Goal: Transaction & Acquisition: Purchase product/service

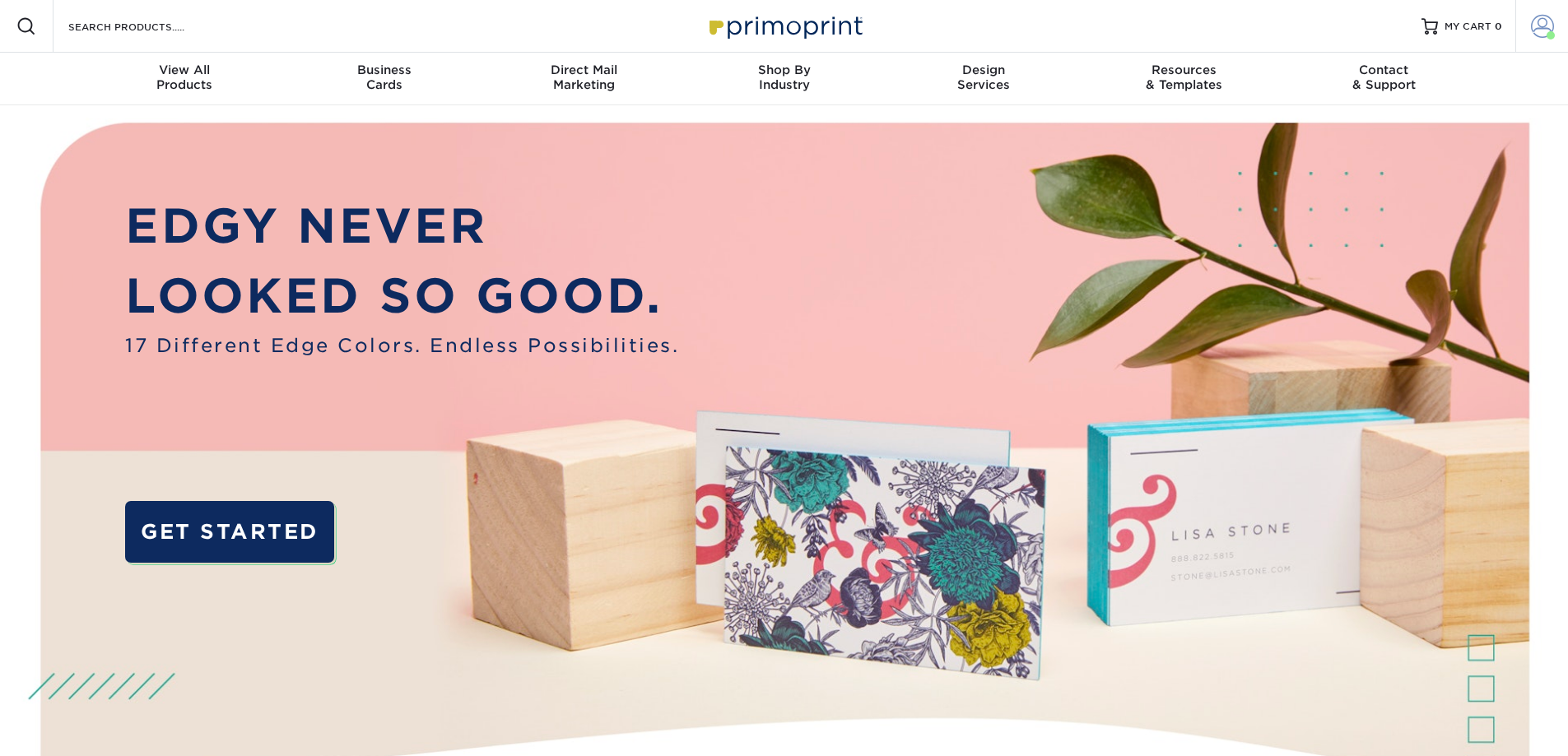
click at [1539, 31] on span at bounding box center [1543, 26] width 23 height 23
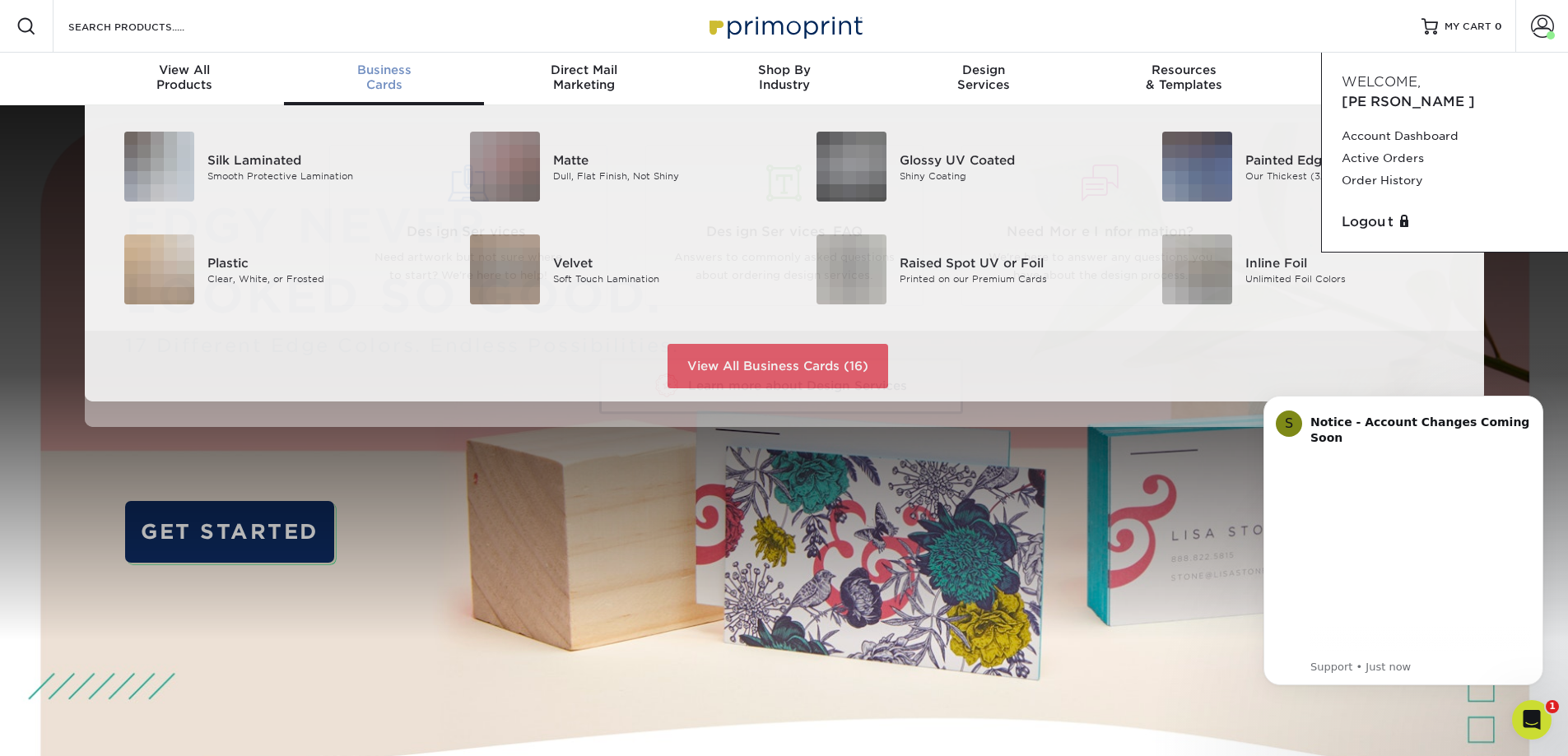
click at [362, 70] on span "Business" at bounding box center [383, 70] width 200 height 14
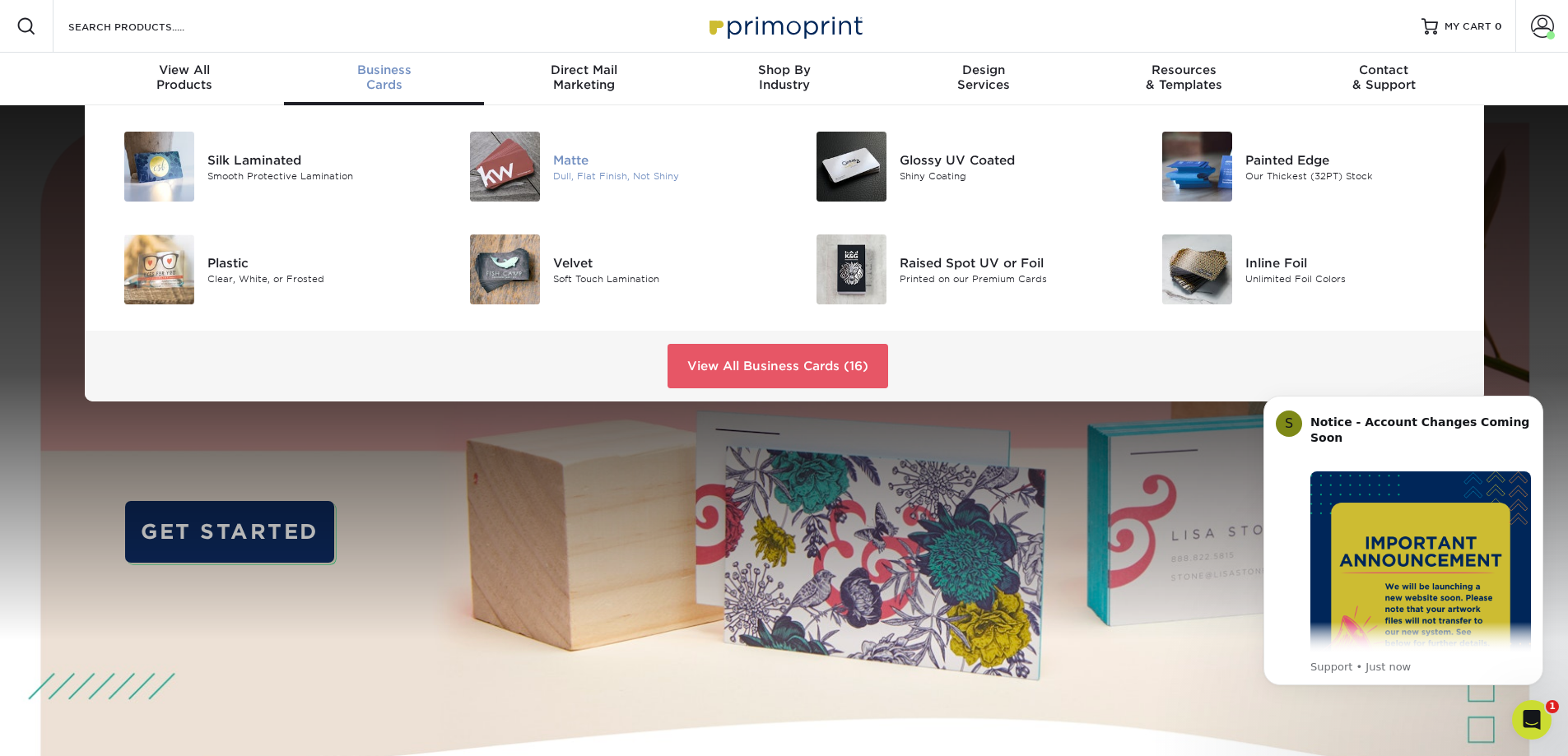
click at [587, 157] on div "Matte" at bounding box center [662, 159] width 218 height 18
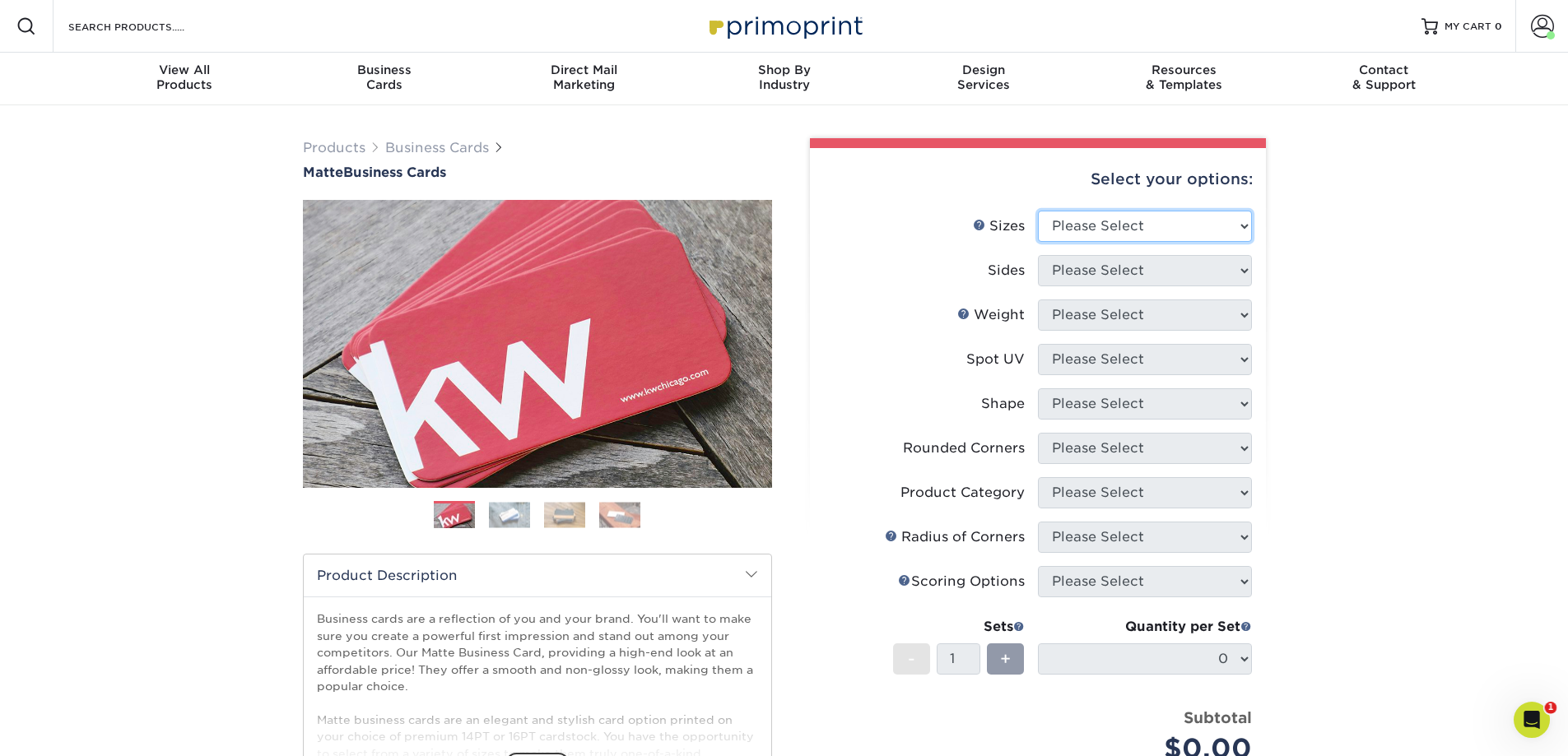
click at [1099, 220] on select "Please Select 1.5" x 3.5" - Mini 1.75" x 3.5" - Mini 2" x 2" - Square 2" x 3" -…" at bounding box center [1145, 226] width 214 height 31
select select "2.00x3.50"
click at [1038, 210] on select "Please Select 1.5" x 3.5" - Mini 1.75" x 3.5" - Mini 2" x 2" - Square 2" x 3" -…" at bounding box center [1145, 226] width 214 height 31
click at [1080, 267] on select "Please Select Print Both Sides Print Front Only" at bounding box center [1145, 270] width 214 height 31
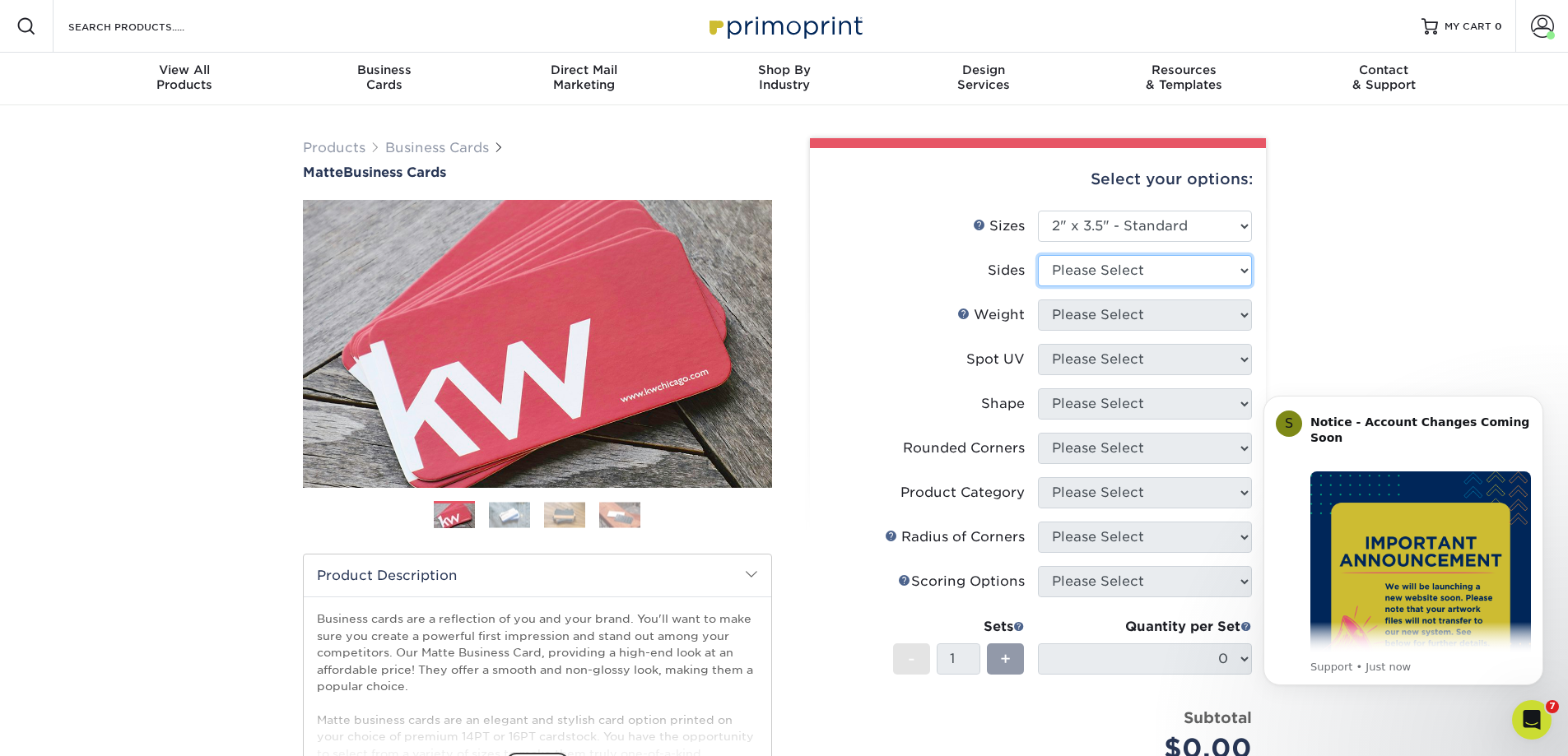
select select "13abbda7-1d64-4f25-8bb2-c179b224825d"
click at [1038, 255] on select "Please Select Print Both Sides Print Front Only" at bounding box center [1145, 270] width 214 height 31
click at [1537, 399] on icon "Dismiss notification" at bounding box center [1538, 400] width 9 height 9
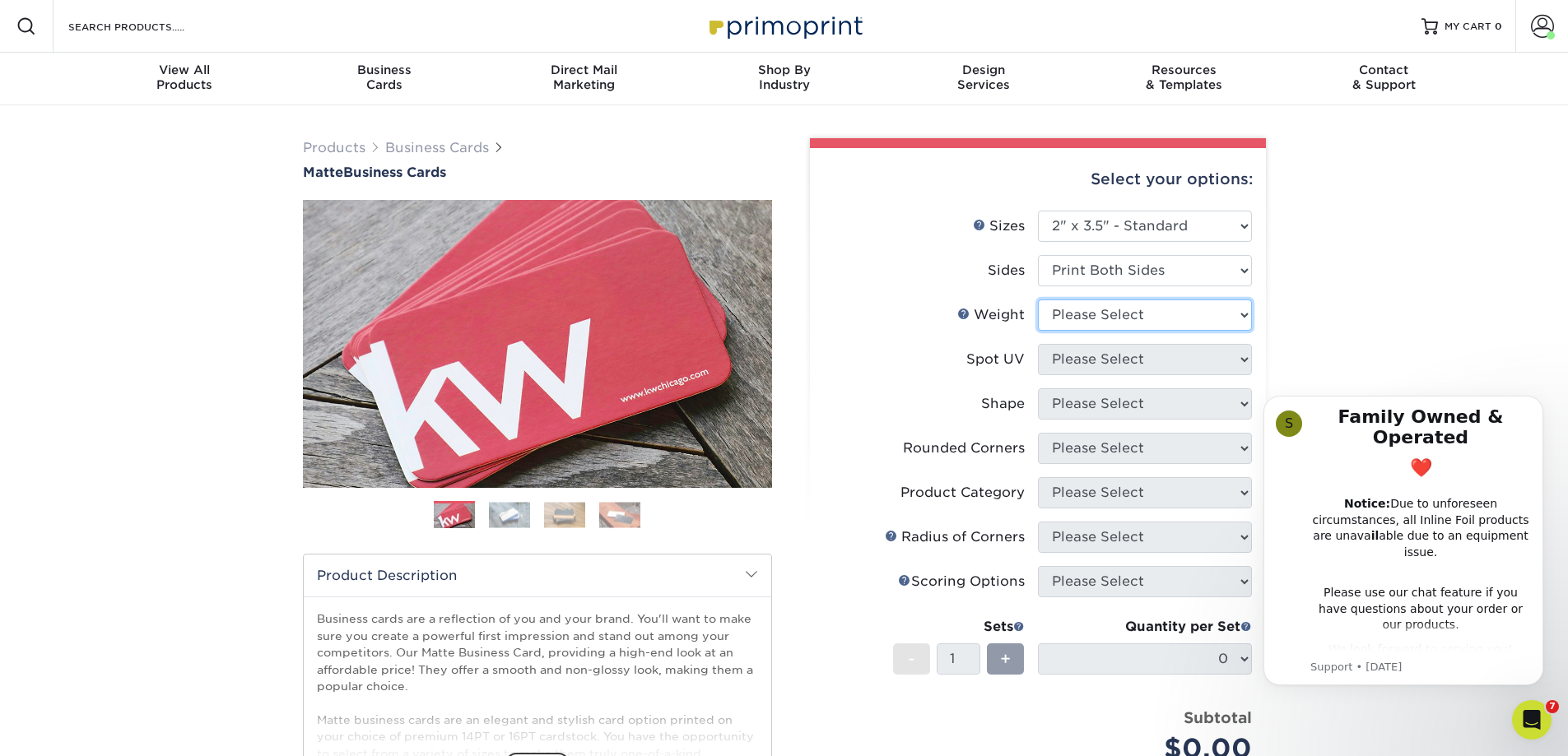
click at [1151, 315] on select "Please Select 16PT 14PT" at bounding box center [1145, 315] width 214 height 31
select select "16PT"
click at [1038, 299] on select "Please Select 16PT 14PT" at bounding box center [1145, 315] width 214 height 31
click at [1109, 360] on select "Please Select No Spot UV Front and Back (Both Sides) Front Only Back Only" at bounding box center [1145, 359] width 214 height 31
select select "3"
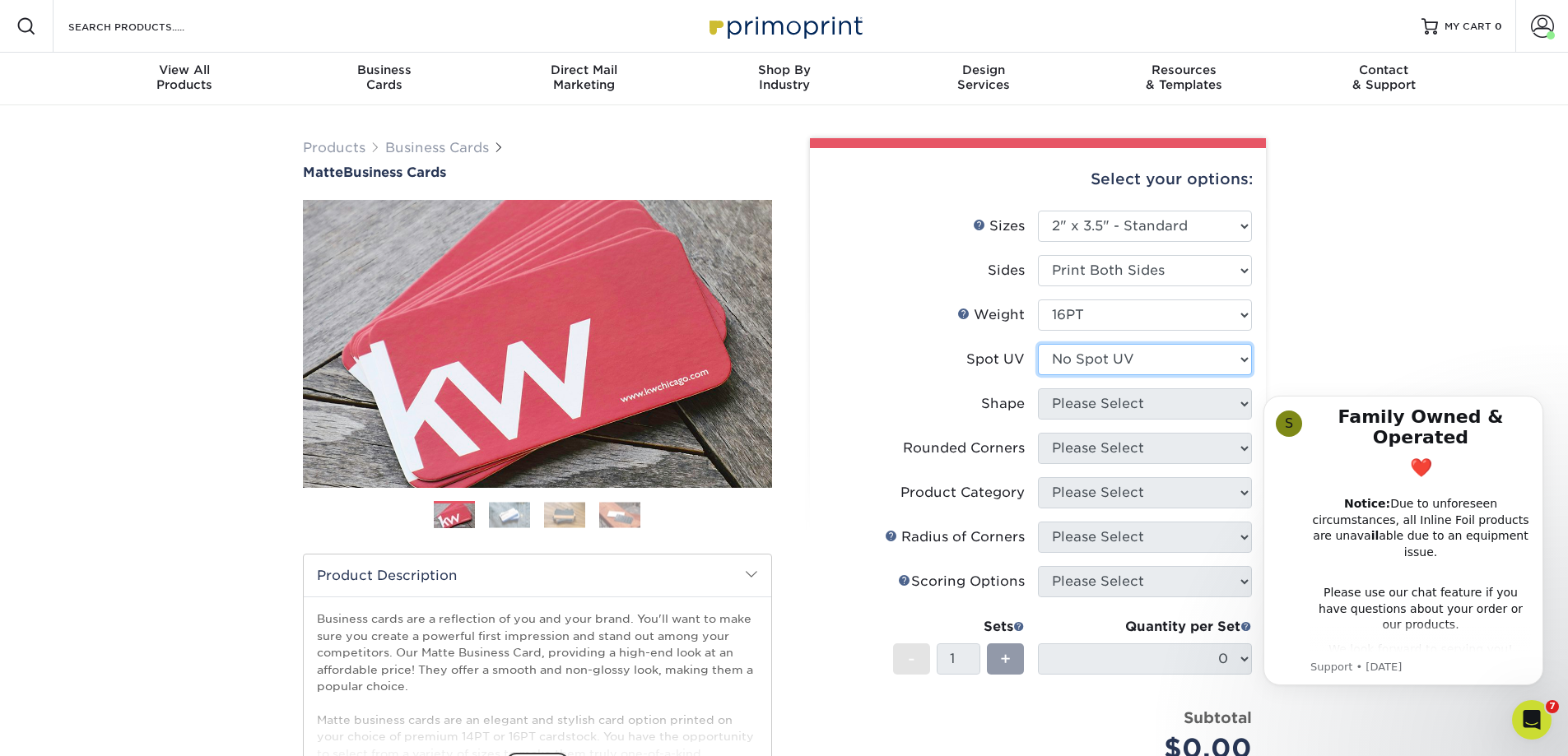
click at [1038, 344] on select "Please Select No Spot UV Front and Back (Both Sides) Front Only Back Only" at bounding box center [1145, 359] width 214 height 31
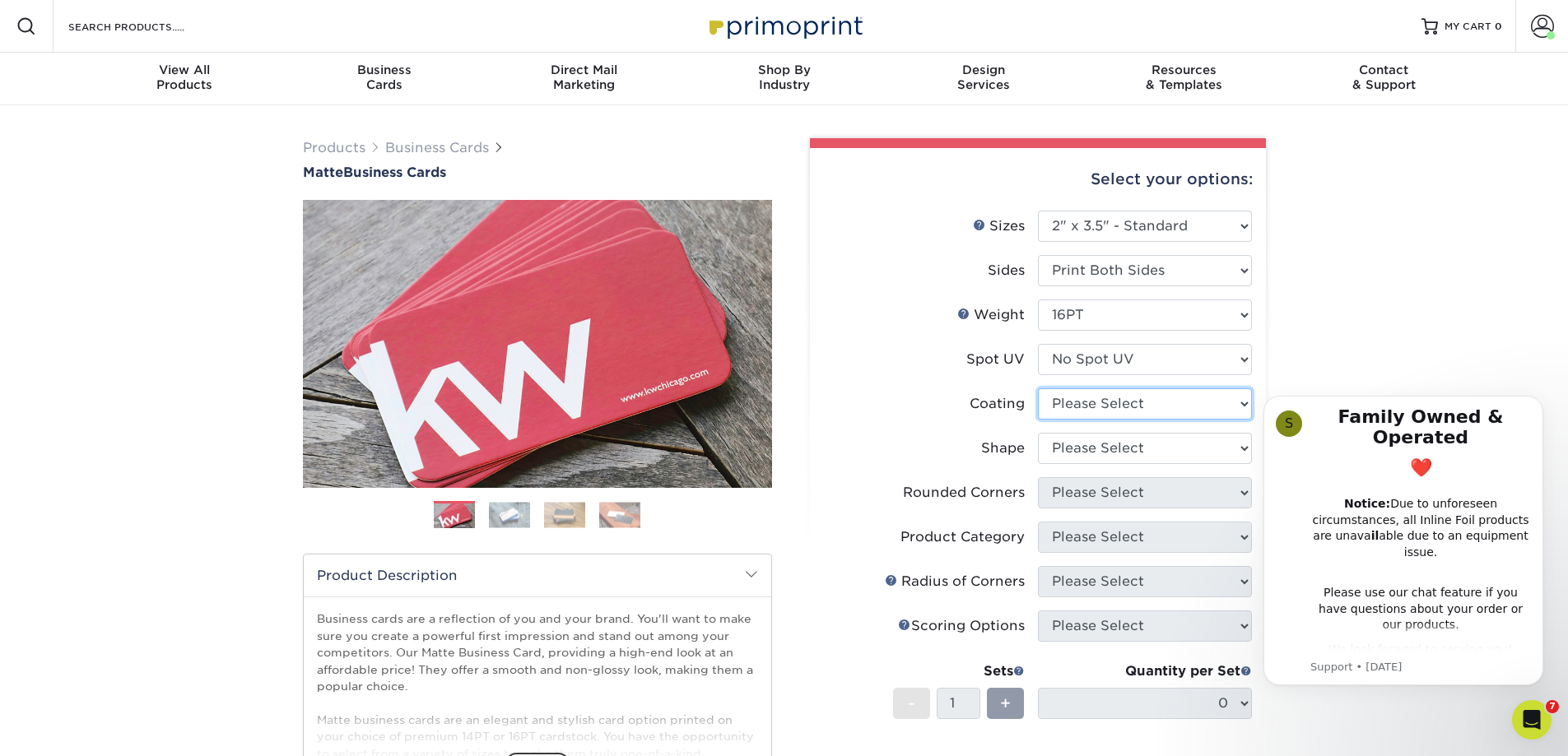
click at [1107, 402] on select at bounding box center [1145, 404] width 214 height 31
select select "121bb7b5-3b4d-429f-bd8d-bbf80e953313"
click at [1038, 388] on select at bounding box center [1145, 404] width 214 height 31
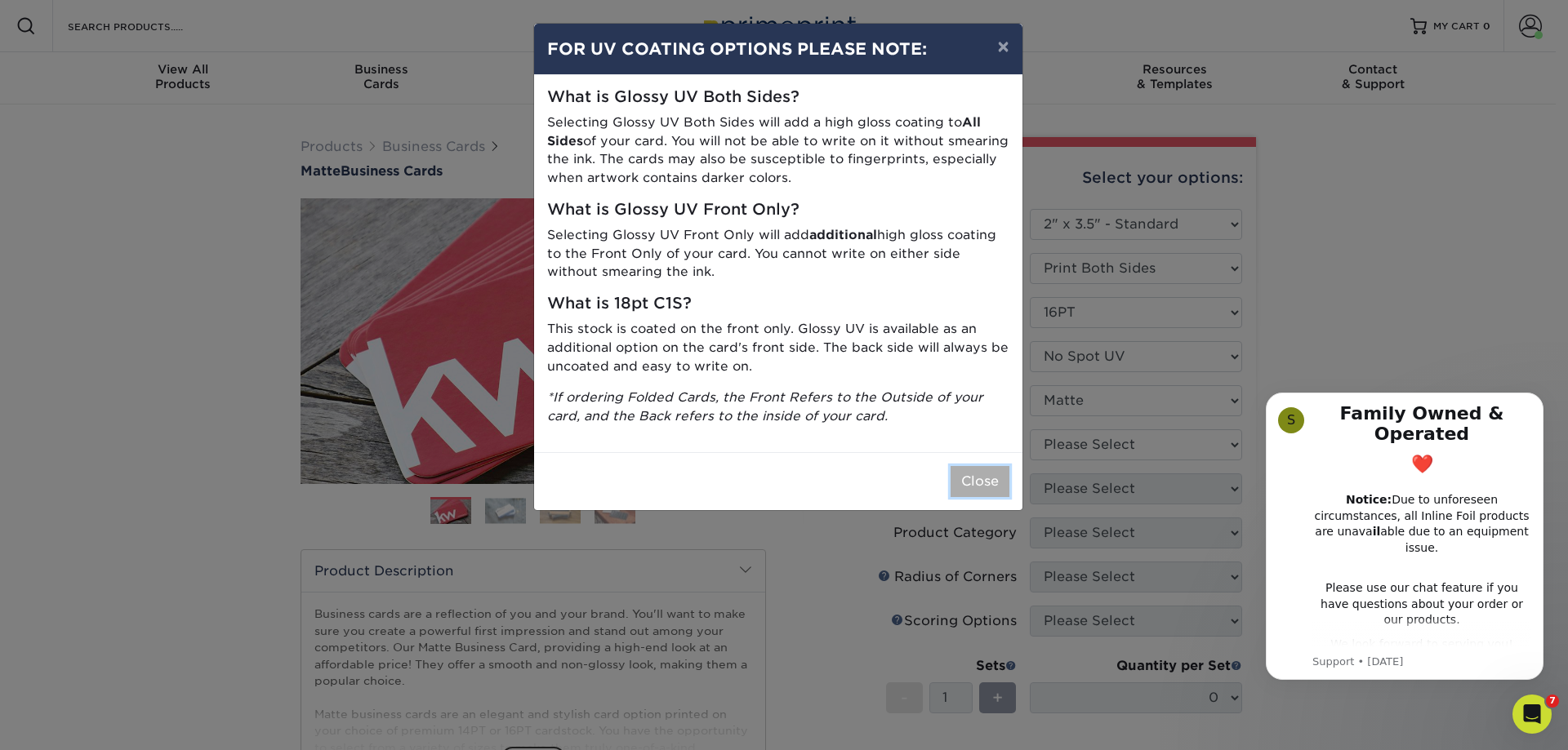
click at [971, 469] on button "Close" at bounding box center [979, 482] width 58 height 31
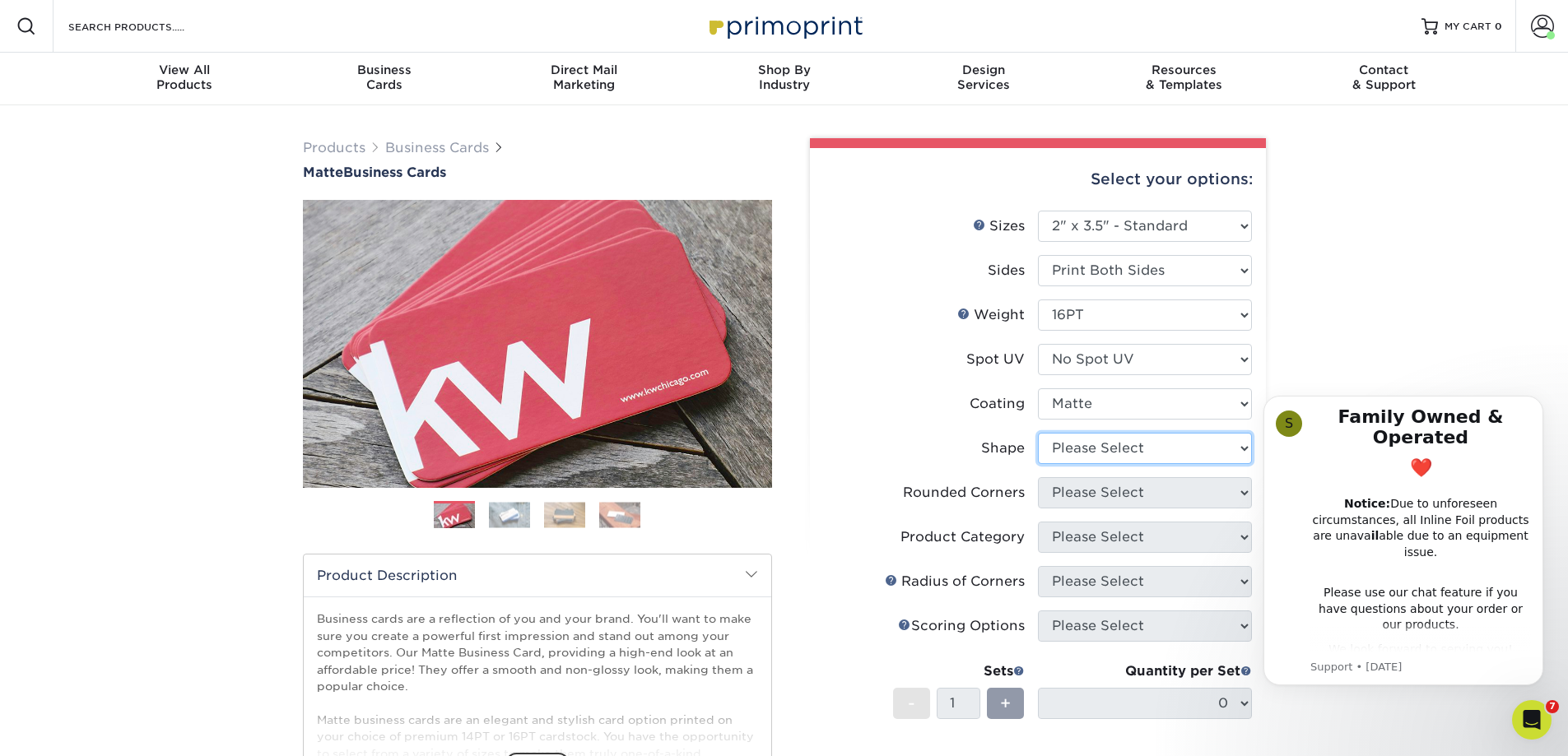
click at [1113, 453] on select "Please Select Standard Oval" at bounding box center [1145, 448] width 214 height 31
select select "standard"
click at [1038, 433] on select "Please Select Standard Oval" at bounding box center [1145, 448] width 214 height 31
click at [1102, 488] on select "Please Select Yes - Round 2 Corners Yes - Round 4 Corners No" at bounding box center [1145, 492] width 214 height 31
select select "0"
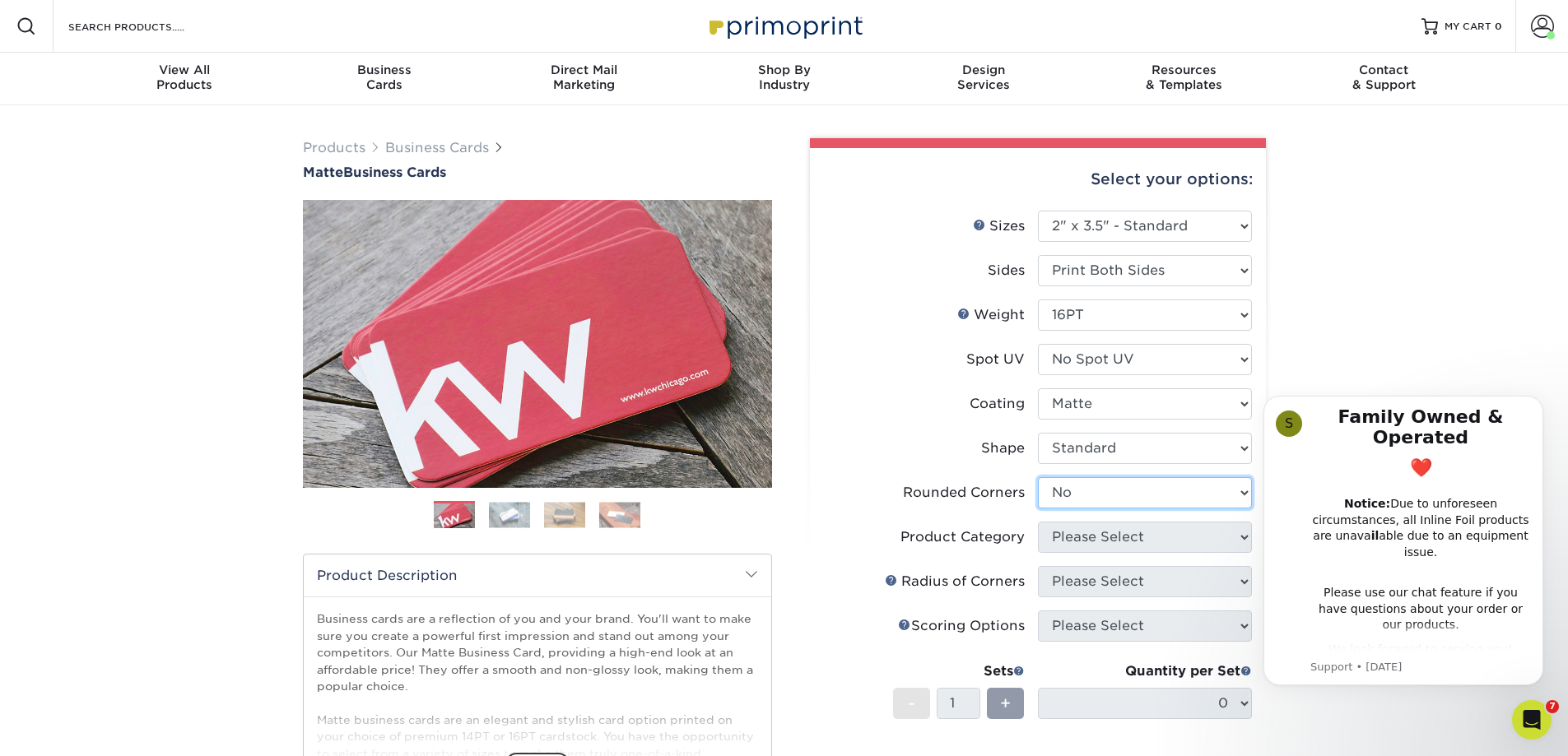
click at [1038, 477] on select "Please Select Yes - Round 2 Corners Yes - Round 4 Corners No" at bounding box center [1145, 492] width 214 height 31
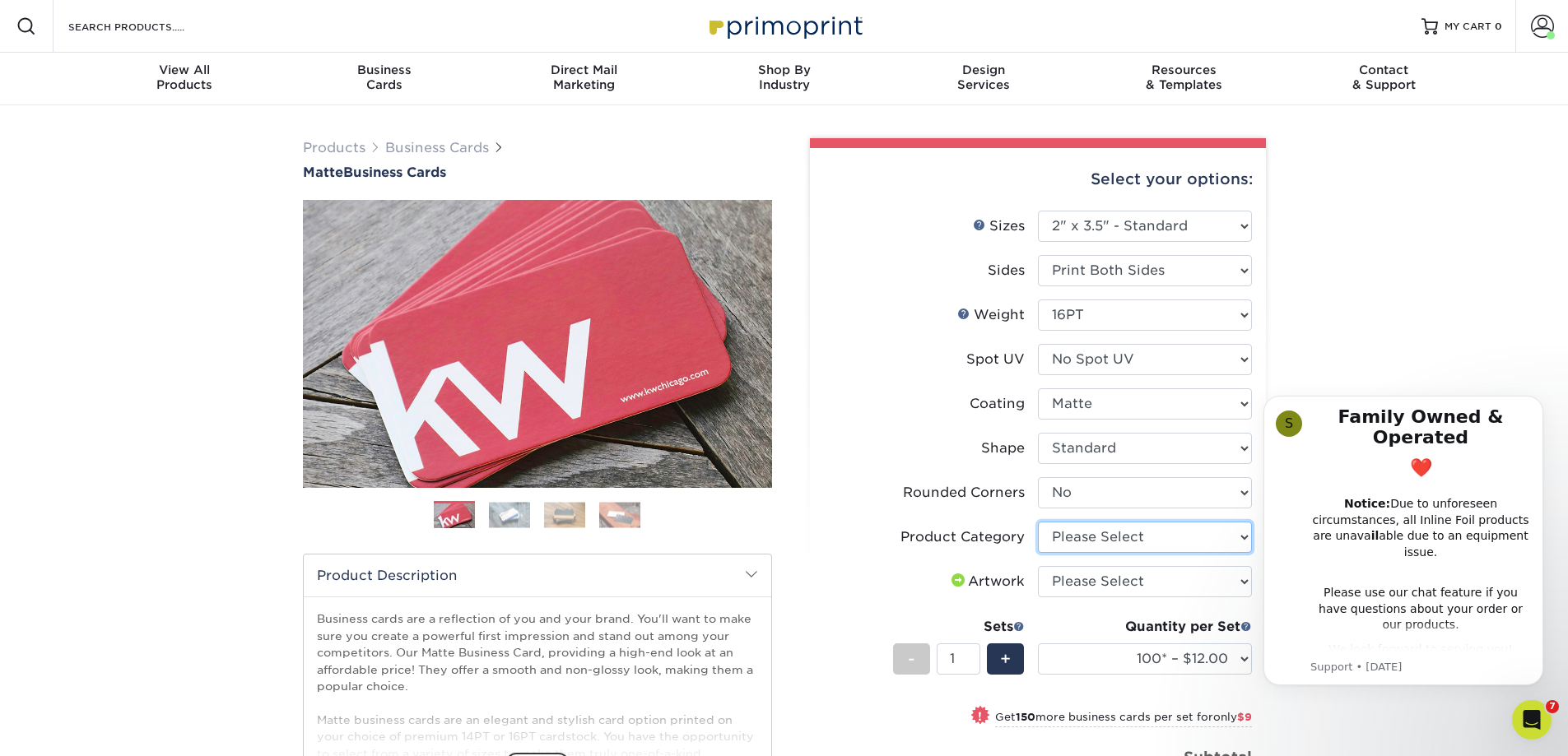
click at [1124, 539] on select "Please Select Business Cards" at bounding box center [1145, 537] width 214 height 31
select select "3b5148f1-0588-4f88-a218-97bcfdce65c1"
click at [1038, 521] on select "Please Select Business Cards" at bounding box center [1145, 537] width 214 height 31
click at [1091, 577] on select "Please Select I will upload files I need a design - $100" at bounding box center [1145, 581] width 214 height 31
select select "upload"
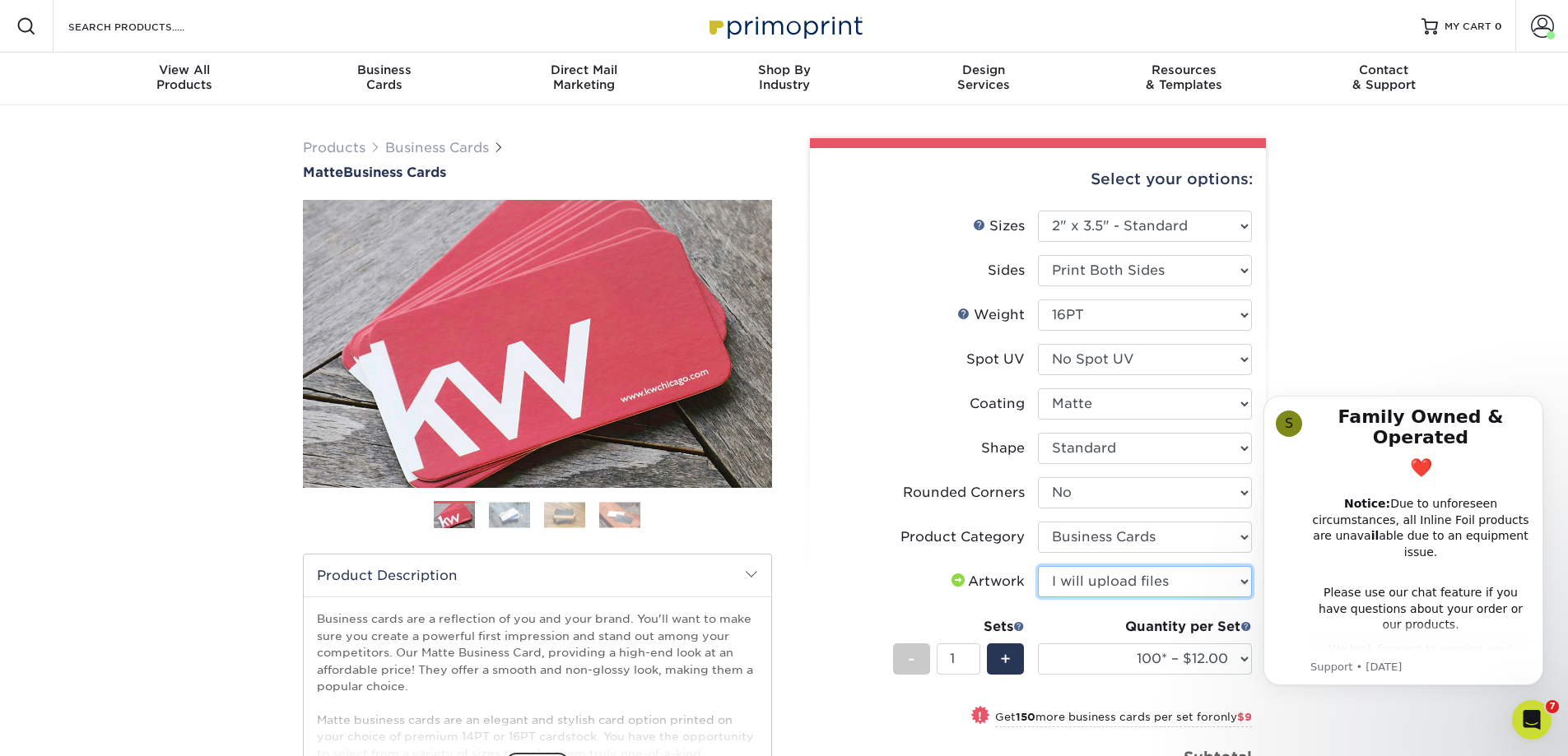
click at [1038, 566] on select "Please Select I will upload files I need a design - $100" at bounding box center [1145, 581] width 214 height 31
click at [1192, 571] on select "Please Select I will upload files I need a design - $100" at bounding box center [1145, 581] width 214 height 31
click at [1163, 568] on select "Please Select I will upload files I need a design - $100" at bounding box center [1145, 581] width 214 height 31
click at [1161, 569] on select "Please Select I will upload files I need a design - $100" at bounding box center [1145, 581] width 214 height 31
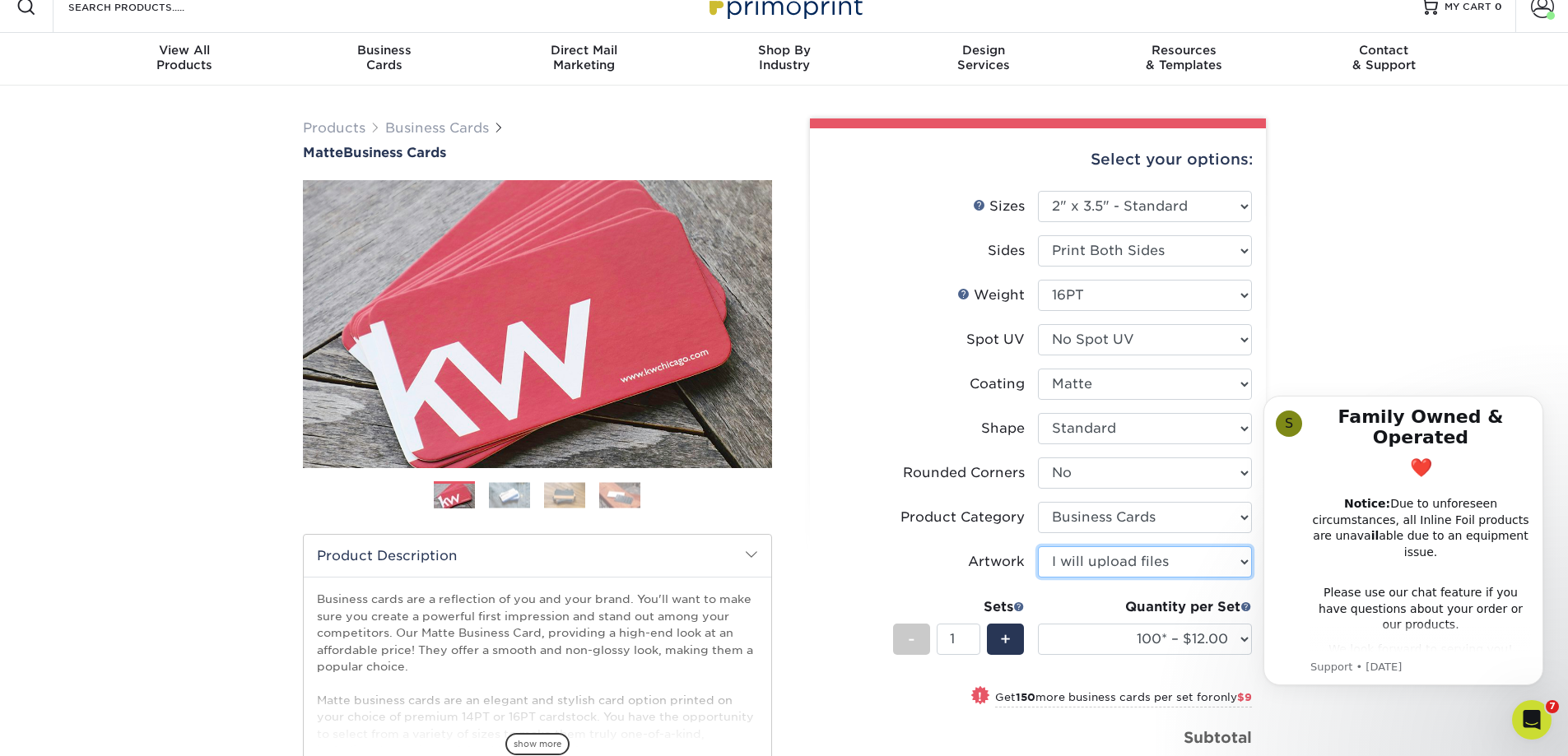
scroll to position [164, 0]
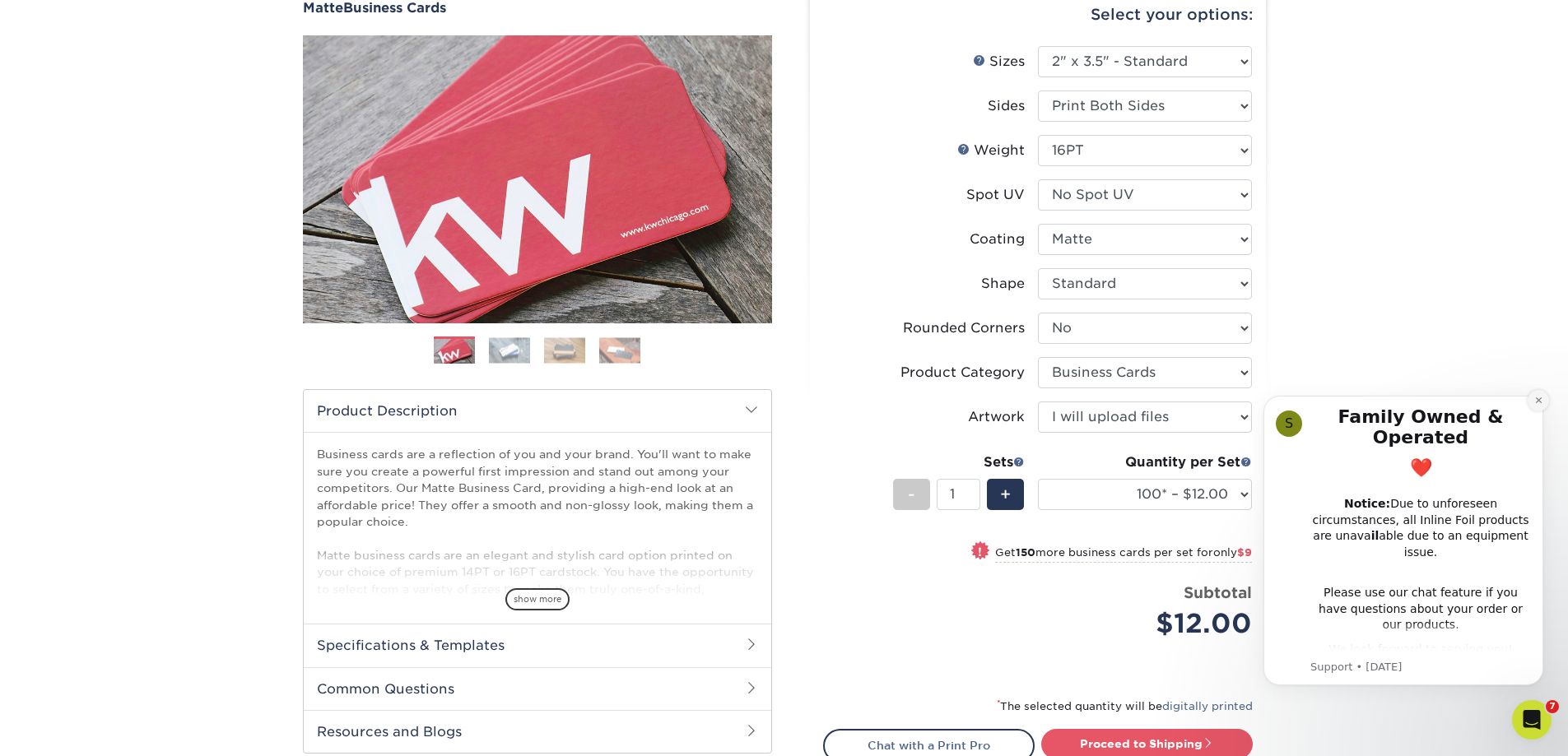
click at [1542, 401] on icon "Dismiss notification" at bounding box center [1538, 400] width 9 height 9
click at [1542, 401] on icon "Dismiss notification" at bounding box center [1539, 401] width 8 height 8
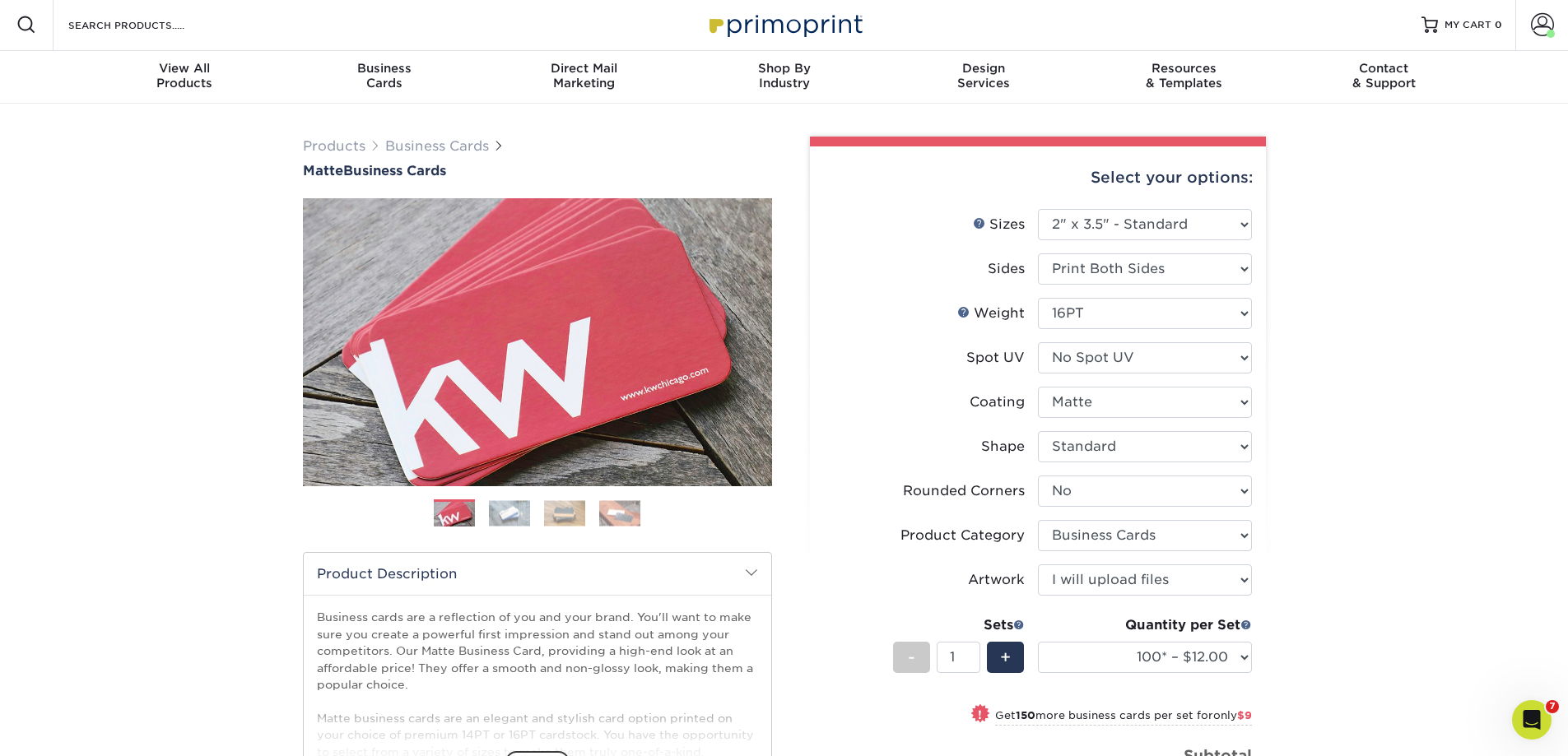
scroll to position [0, 0]
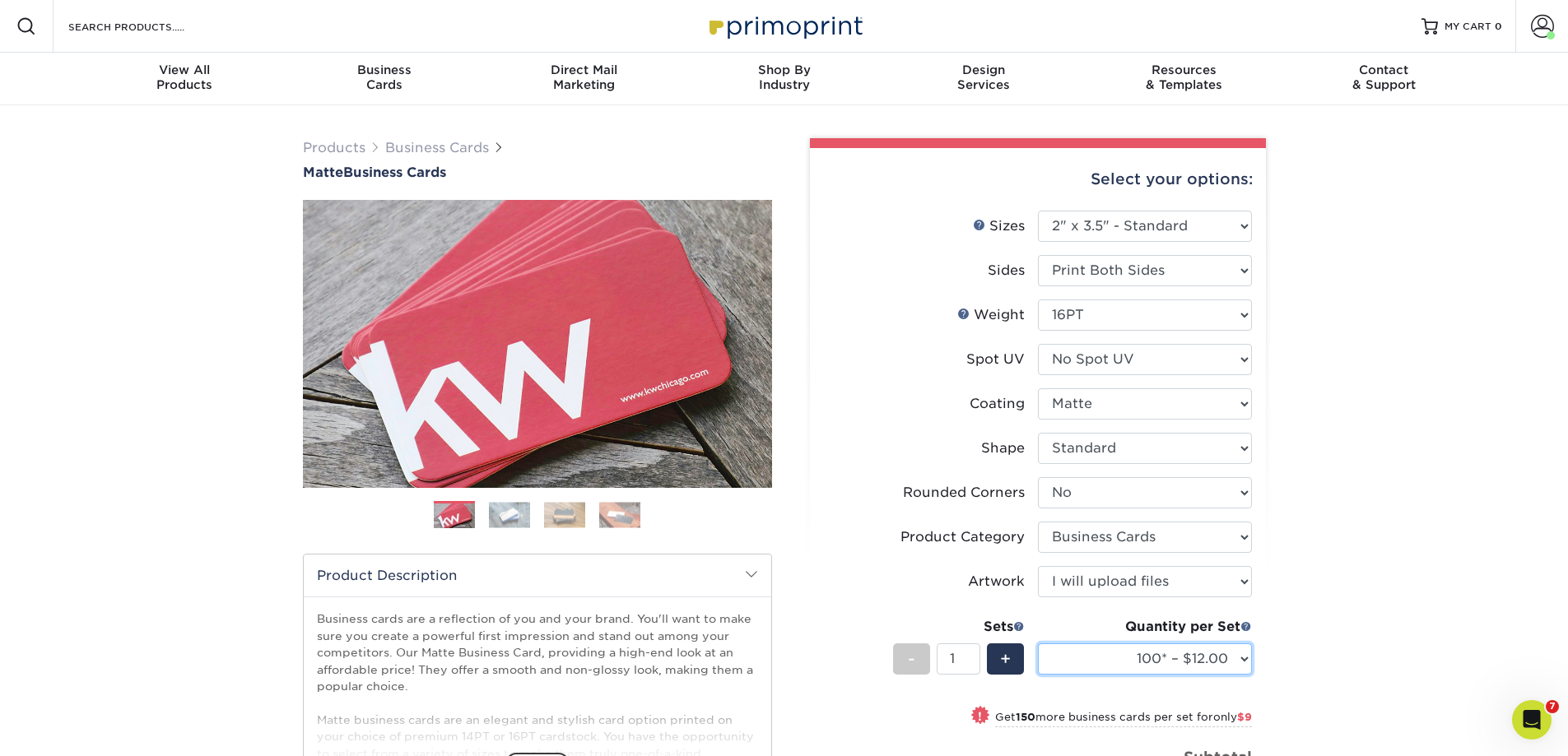
click at [1156, 655] on select "100* – $12.00 250* – $21.00 500 – $42.00 1000 – $53.00 2500 – $95.00 5000 – $18…" at bounding box center [1145, 659] width 214 height 31
select select "250* – $21.00"
click at [1038, 644] on select "100* – $12.00 250* – $21.00 500 – $42.00 1000 – $53.00 2500 – $95.00 5000 – $18…" at bounding box center [1145, 659] width 214 height 31
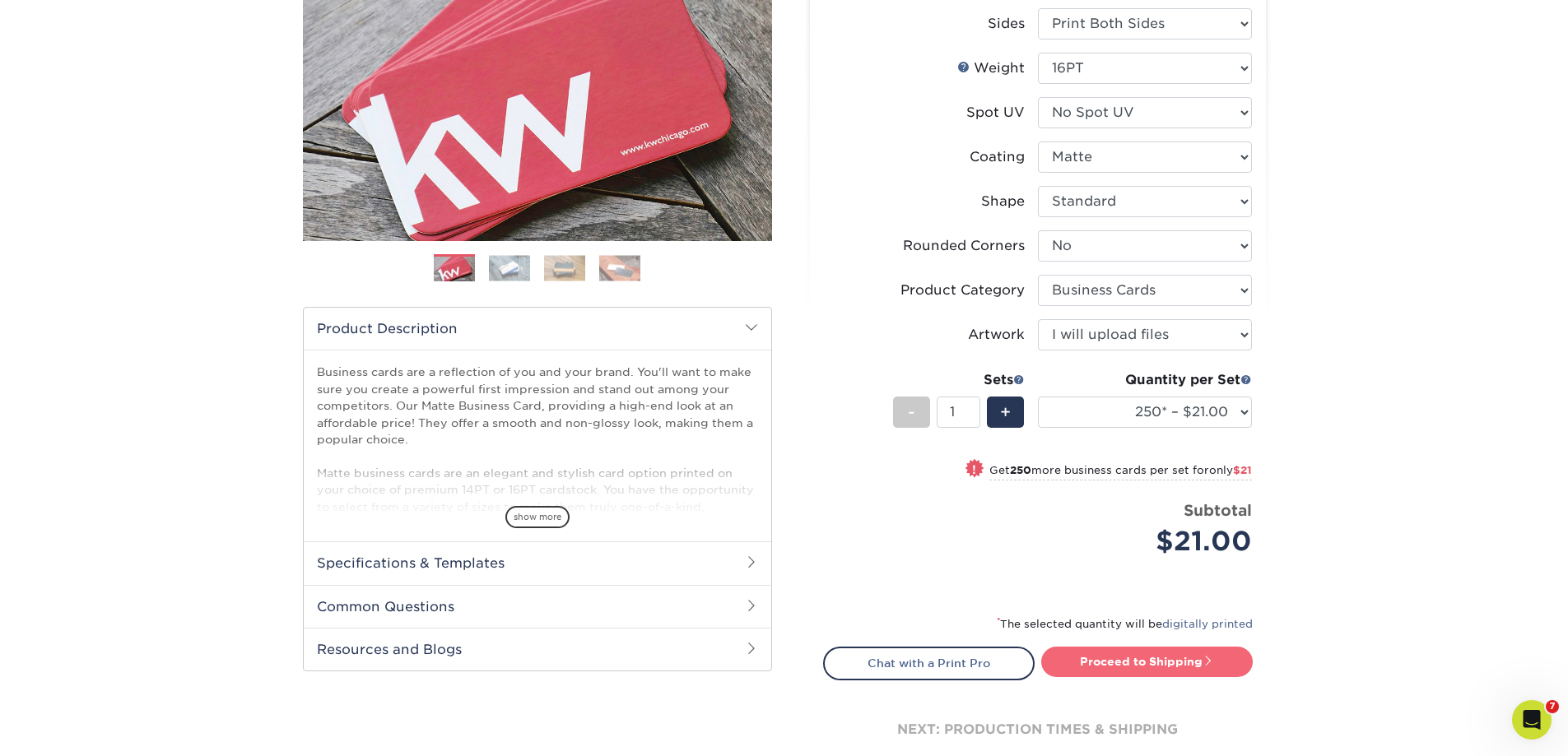
click at [1117, 661] on link "Proceed to Shipping" at bounding box center [1146, 661] width 211 height 30
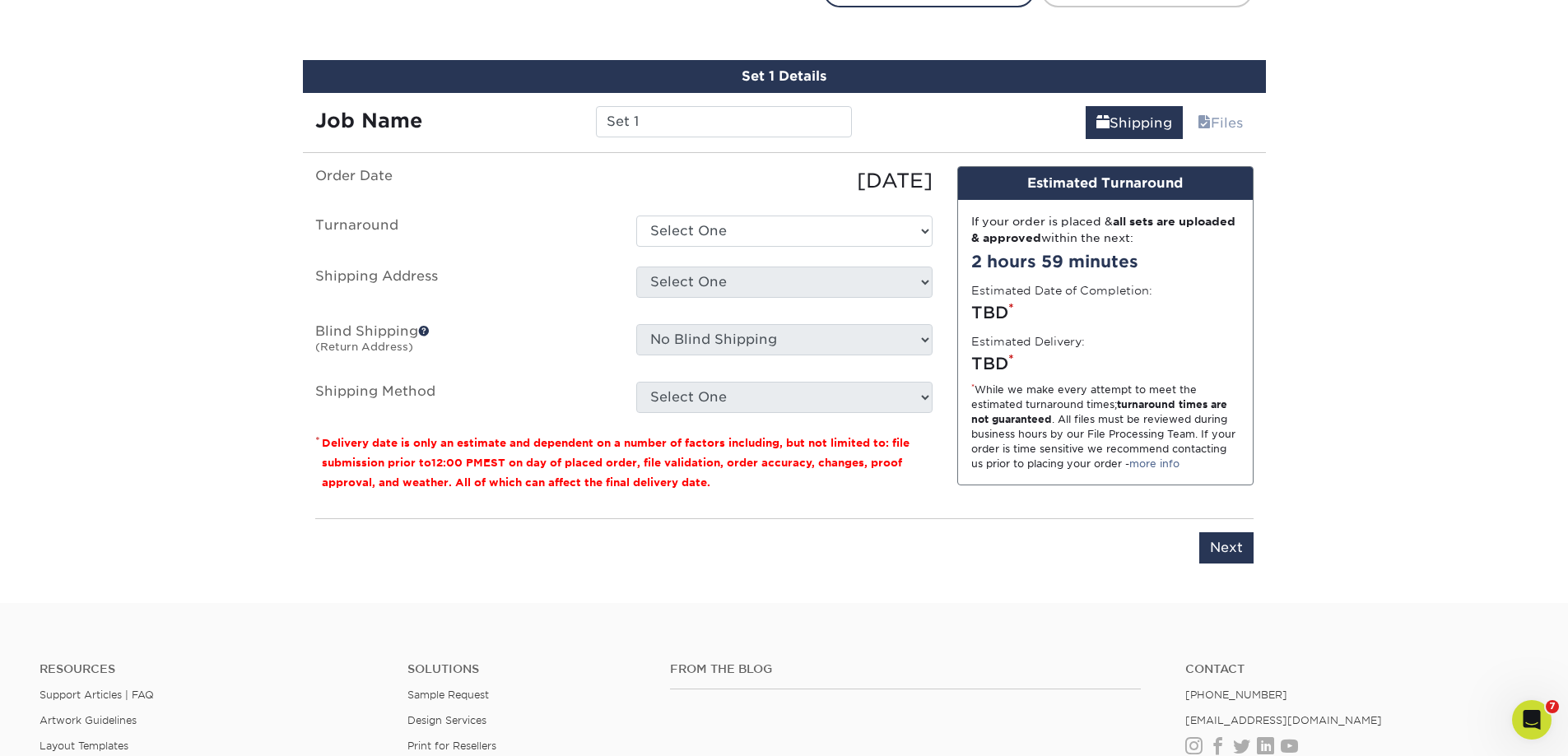
scroll to position [939, 0]
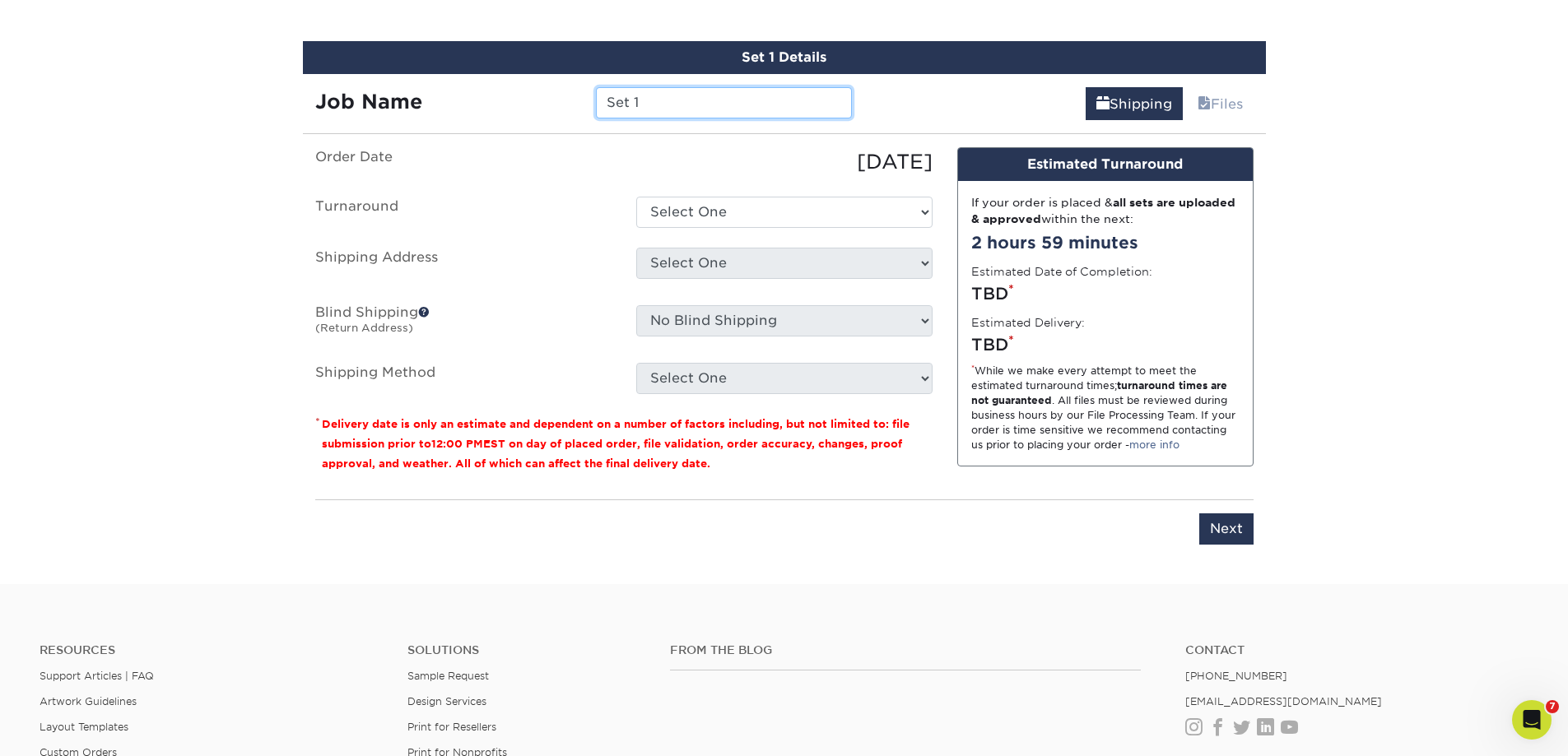
drag, startPoint x: 661, startPoint y: 105, endPoint x: 526, endPoint y: 93, distance: 135.5
click at [526, 93] on div "Job Name Set 1" at bounding box center [584, 102] width 562 height 31
click at [711, 106] on input "Set 1" at bounding box center [723, 102] width 256 height 31
drag, startPoint x: 711, startPoint y: 106, endPoint x: 553, endPoint y: 98, distance: 158.2
click at [553, 98] on div "Job Name Set 1" at bounding box center [584, 102] width 562 height 31
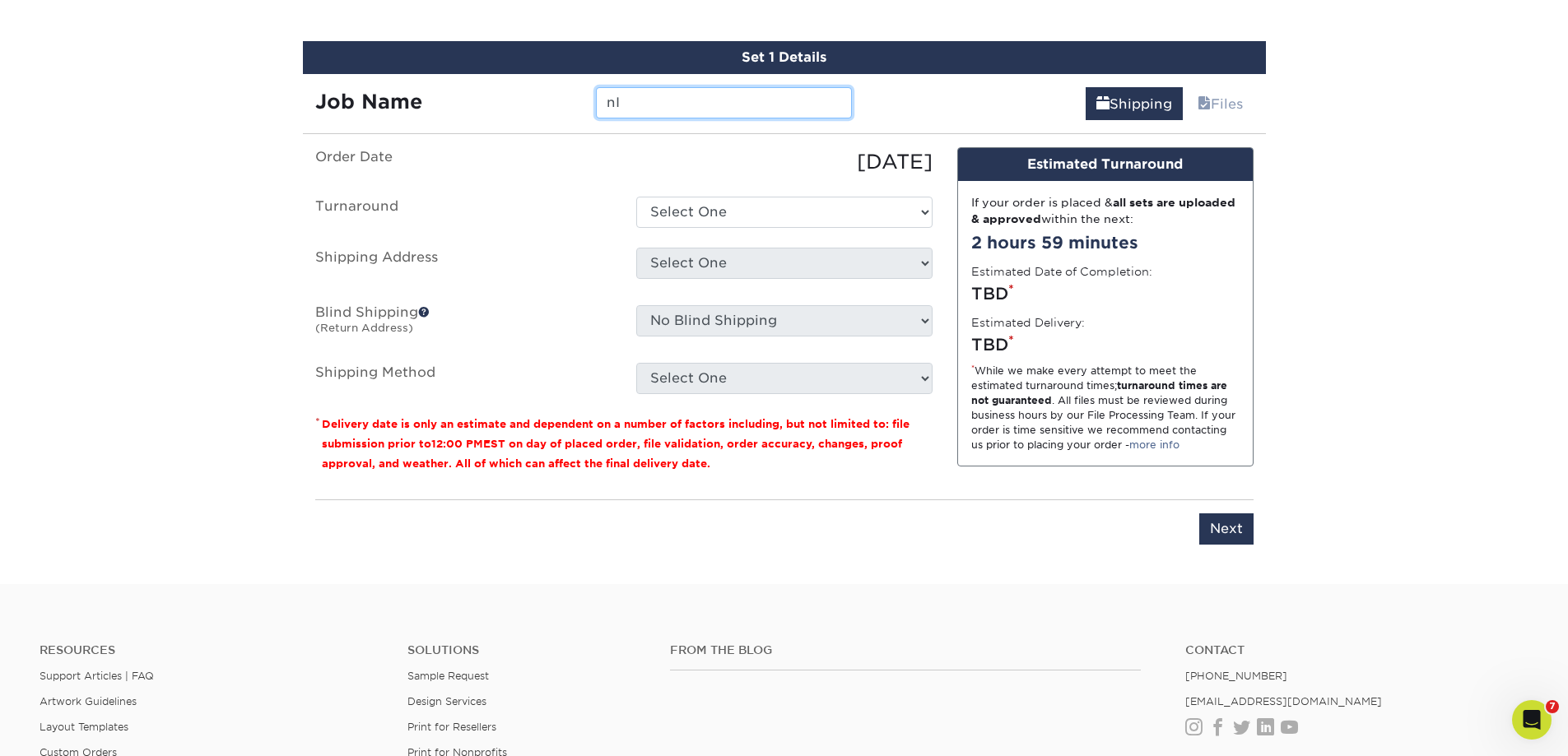
type input "n"
click at [712, 108] on input "Nicole" at bounding box center [723, 102] width 256 height 31
type input "[PERSON_NAME]"
click at [755, 204] on select "Select One 2-4 Business Days 2 Day Next Business Day" at bounding box center [784, 212] width 296 height 31
select select "23721297-b68b-4846-ba83-3171e6bd9d78"
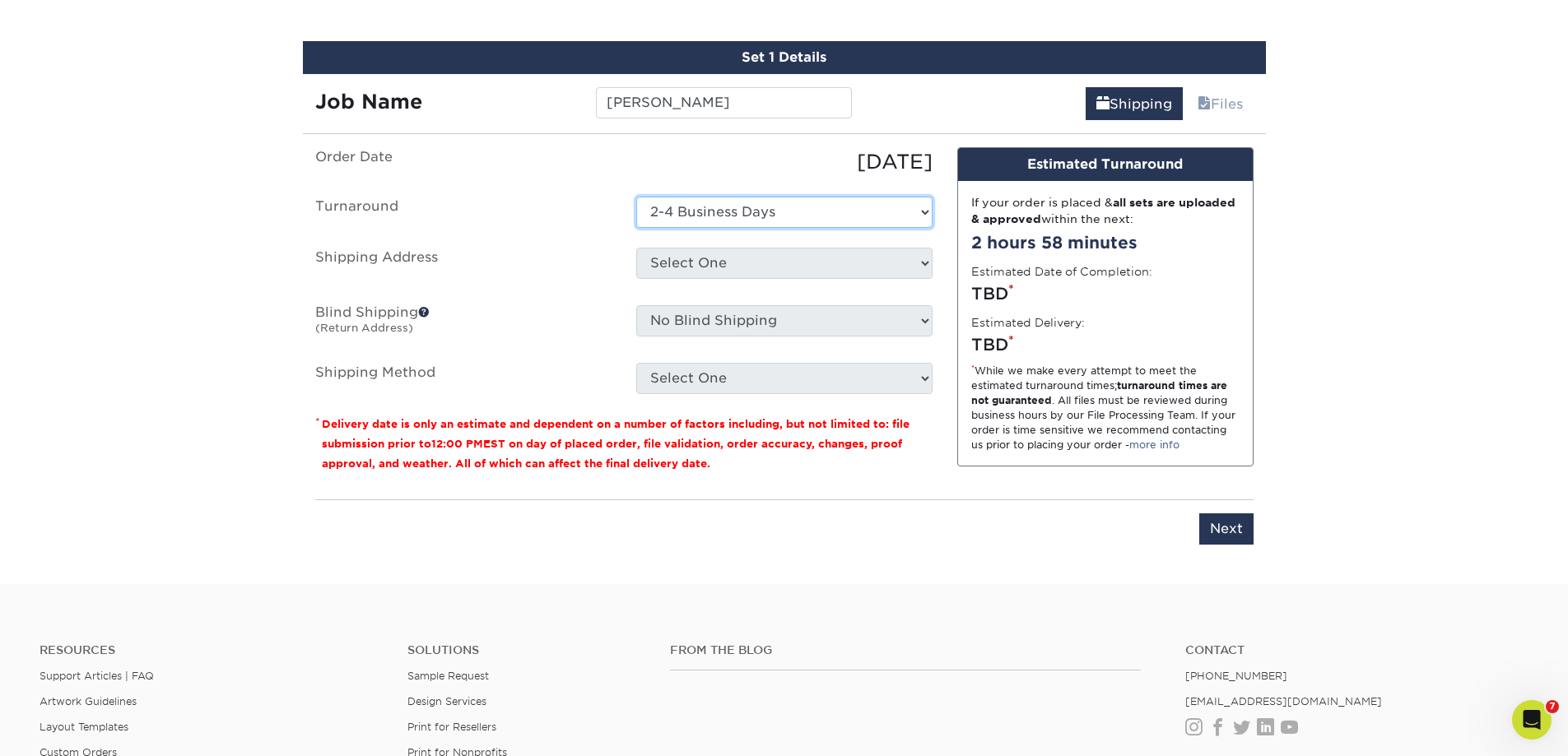
click at [636, 197] on select "Select One 2-4 Business Days 2 Day Next Business Day" at bounding box center [784, 212] width 296 height 31
click at [729, 253] on select "Select One Chris Sebergy Data Power Technology - NE Data Power Technology Group…" at bounding box center [784, 264] width 296 height 31
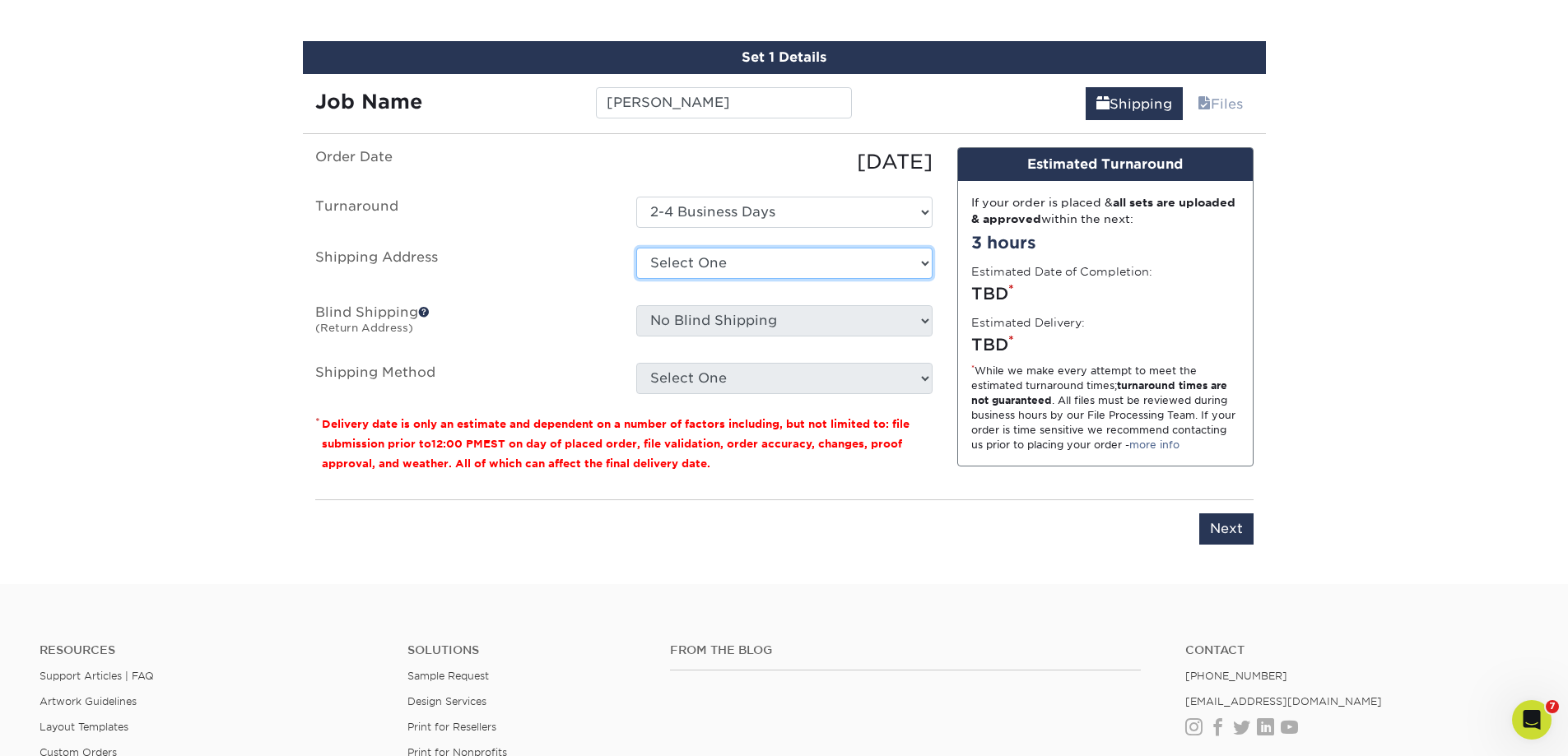
select select "272084"
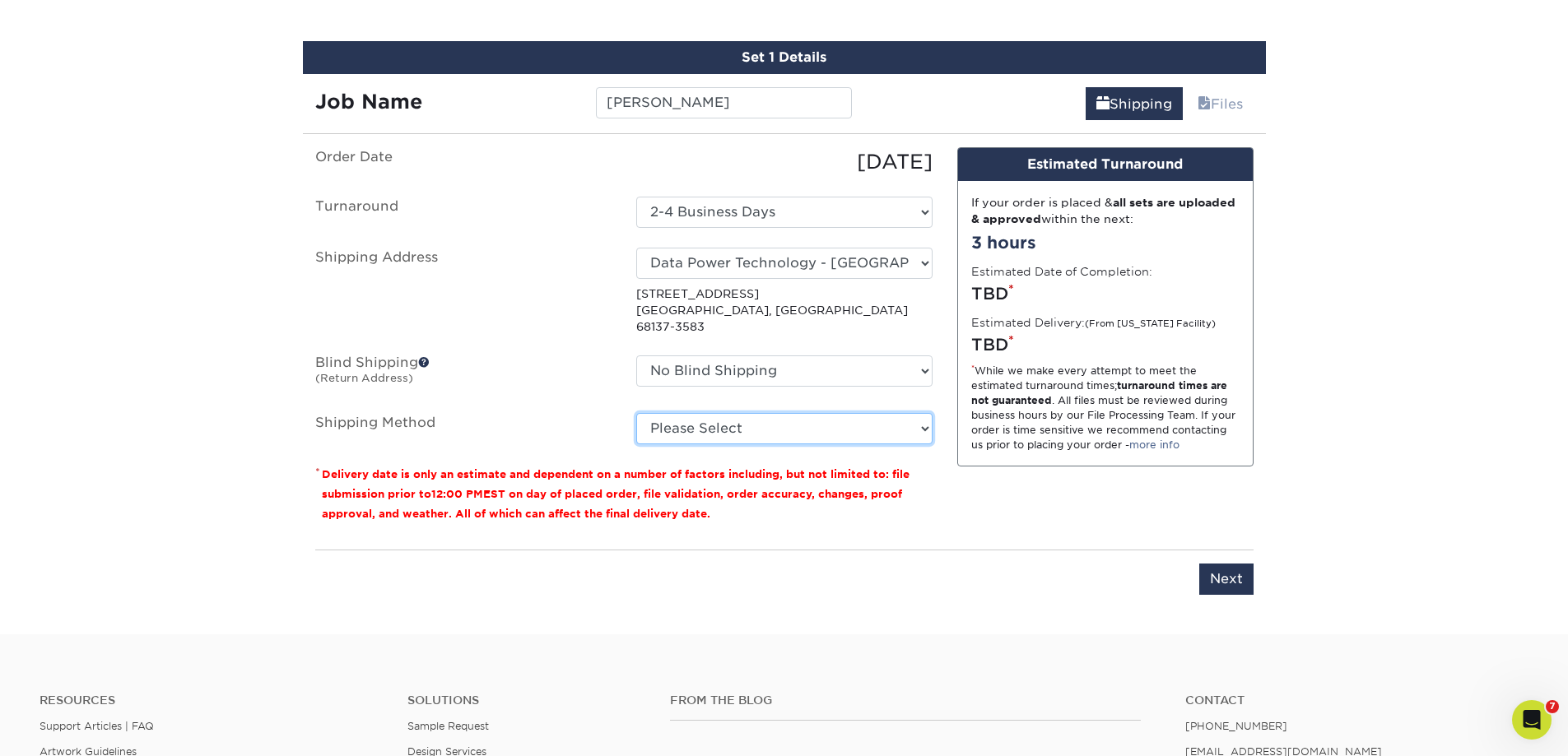
click at [745, 422] on select "Please Select Ground Shipping (+$7.84) 3 Day Shipping Service (+$15.36) 2 Day A…" at bounding box center [784, 429] width 296 height 31
select select "03"
click at [636, 413] on select "Please Select Ground Shipping (+$7.84) 3 Day Shipping Service (+$15.36) 2 Day A…" at bounding box center [784, 429] width 296 height 31
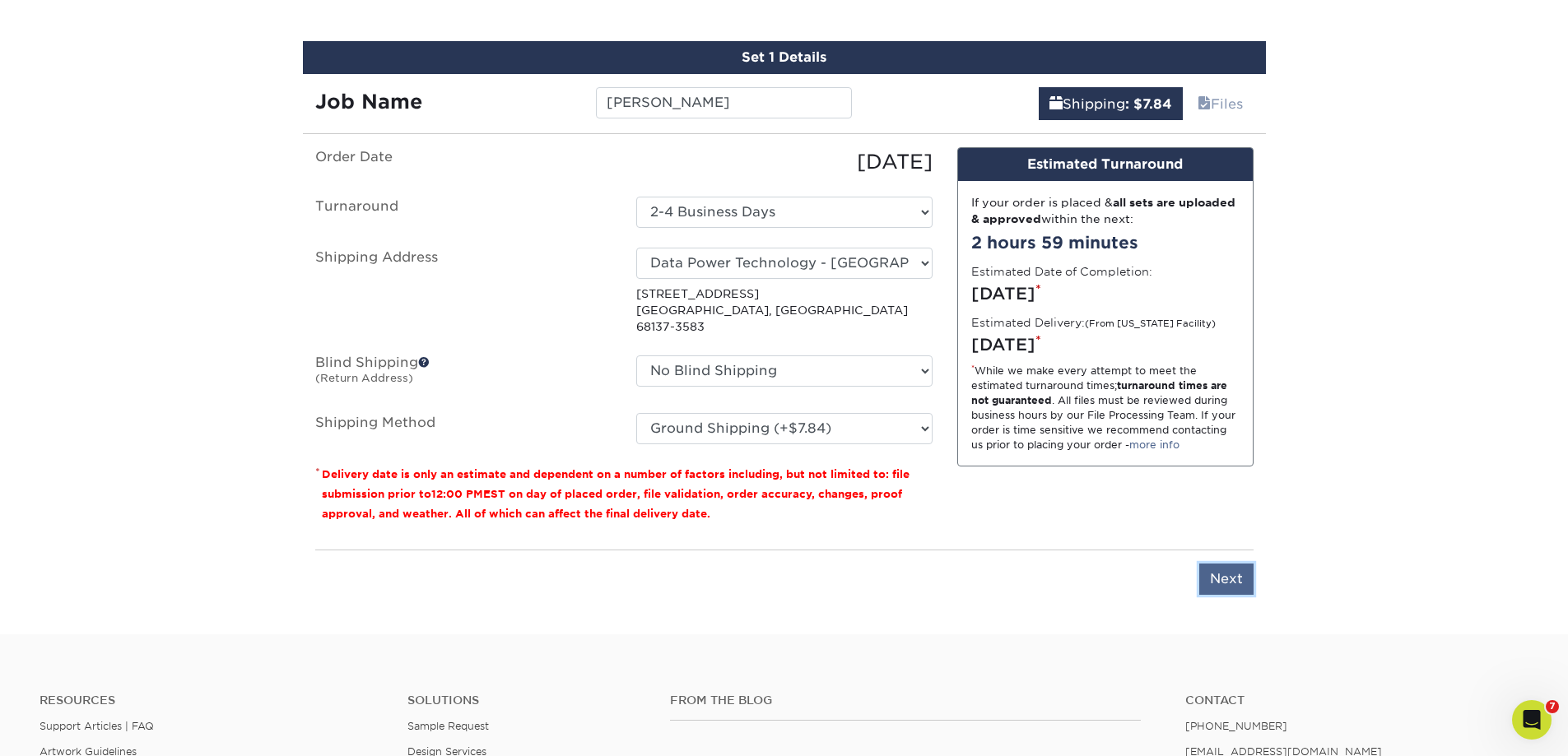
click at [1241, 564] on input "Next" at bounding box center [1226, 579] width 54 height 31
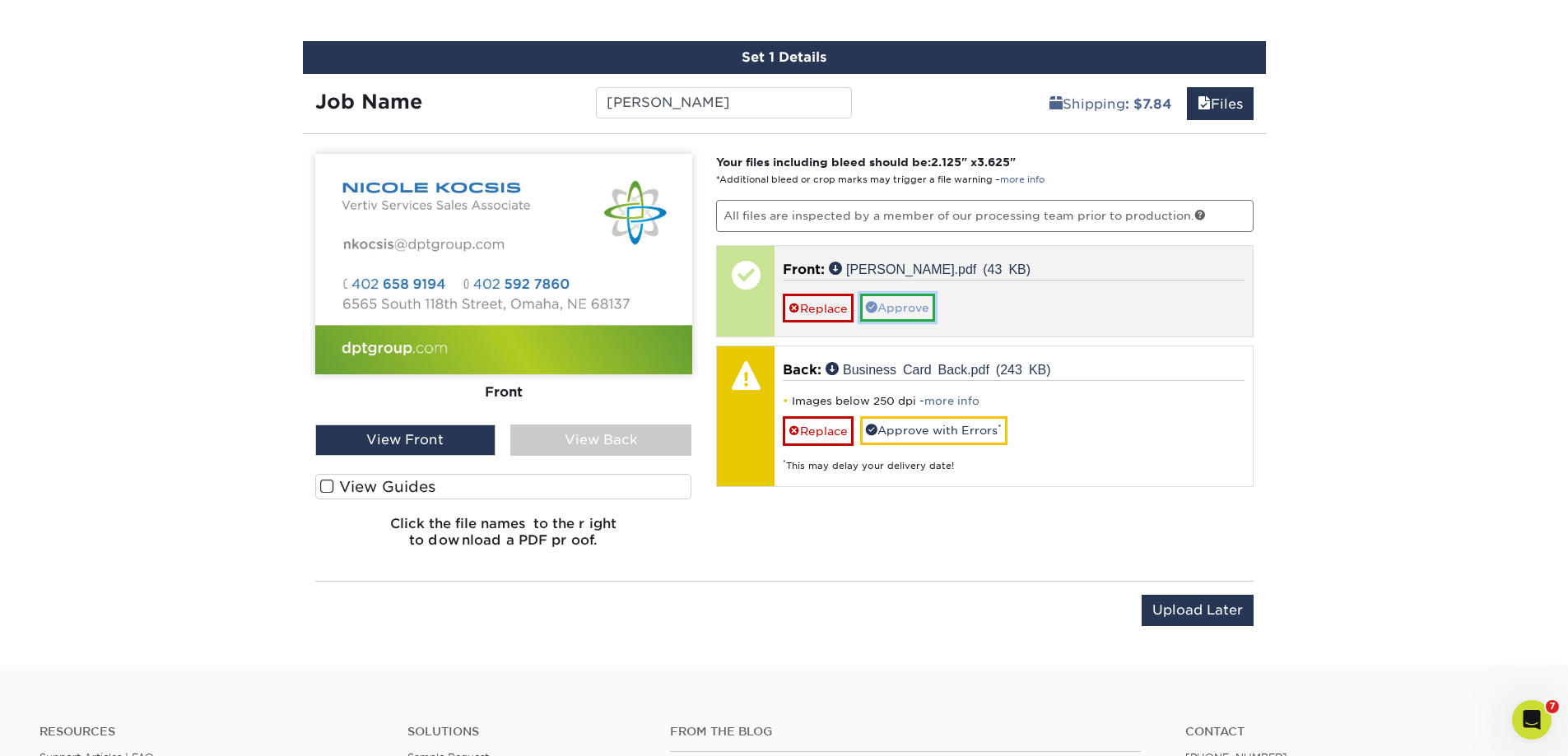
click at [912, 310] on link "Approve" at bounding box center [898, 307] width 75 height 28
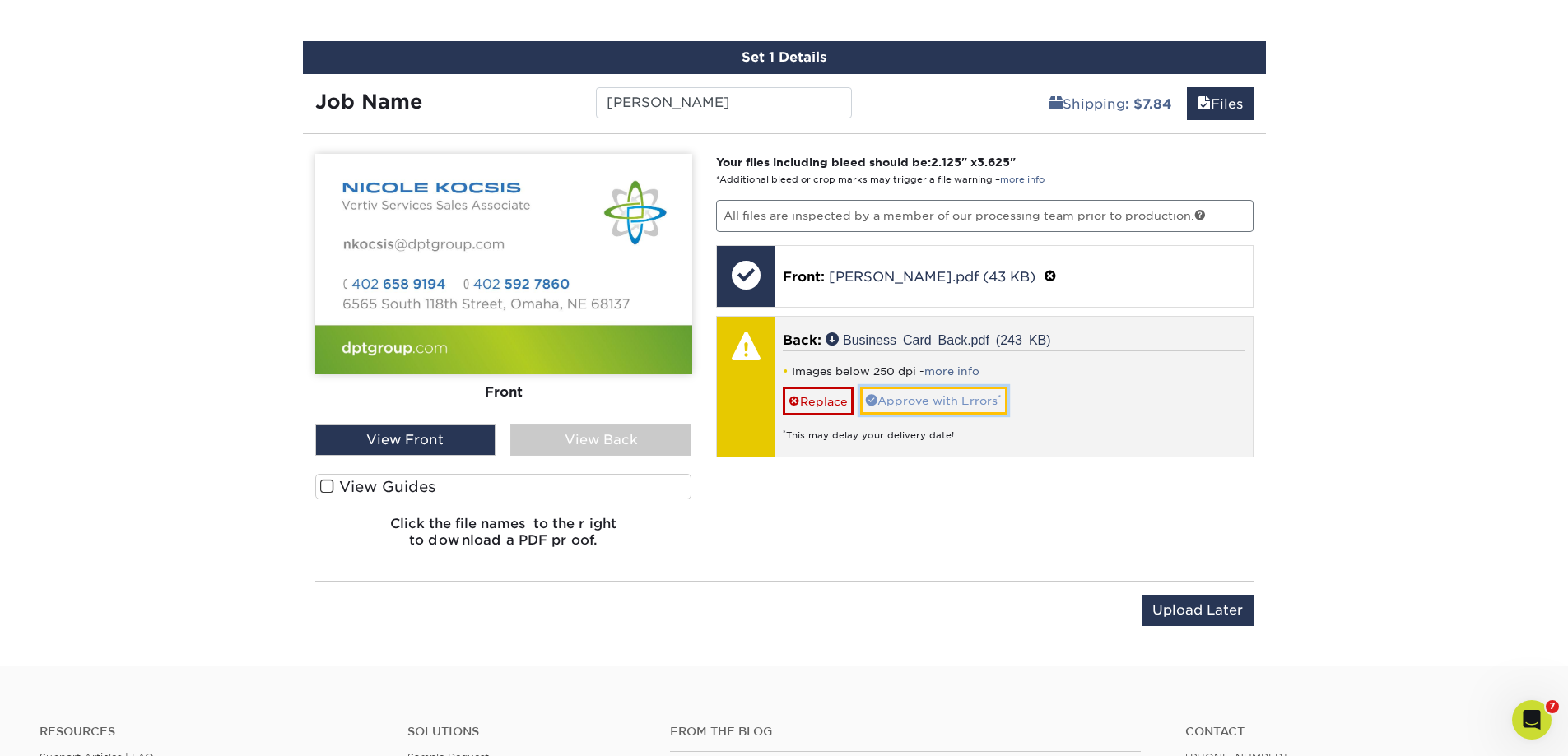
click at [929, 401] on link "Approve with Errors *" at bounding box center [934, 401] width 148 height 28
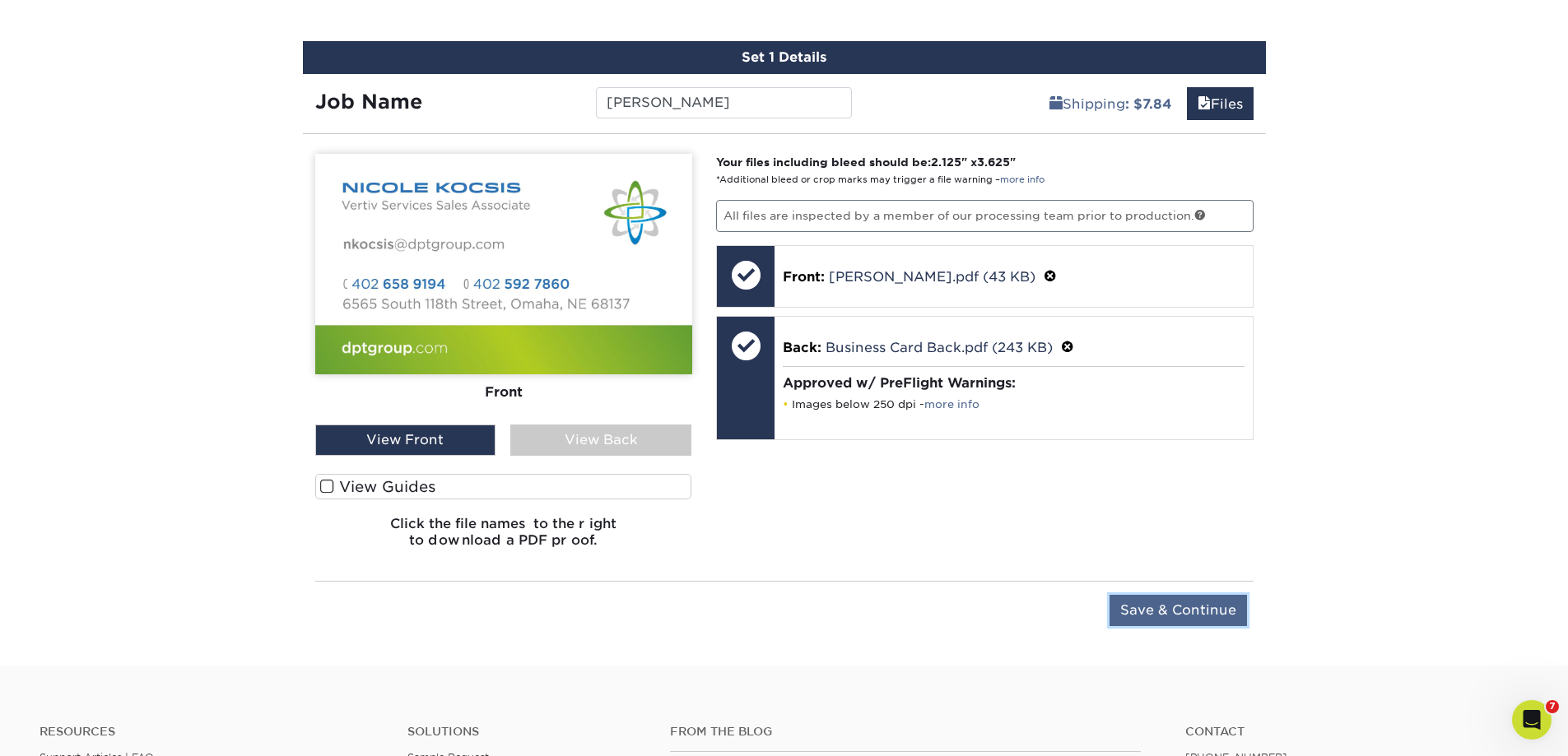
click at [1193, 603] on input "Save & Continue" at bounding box center [1178, 610] width 137 height 31
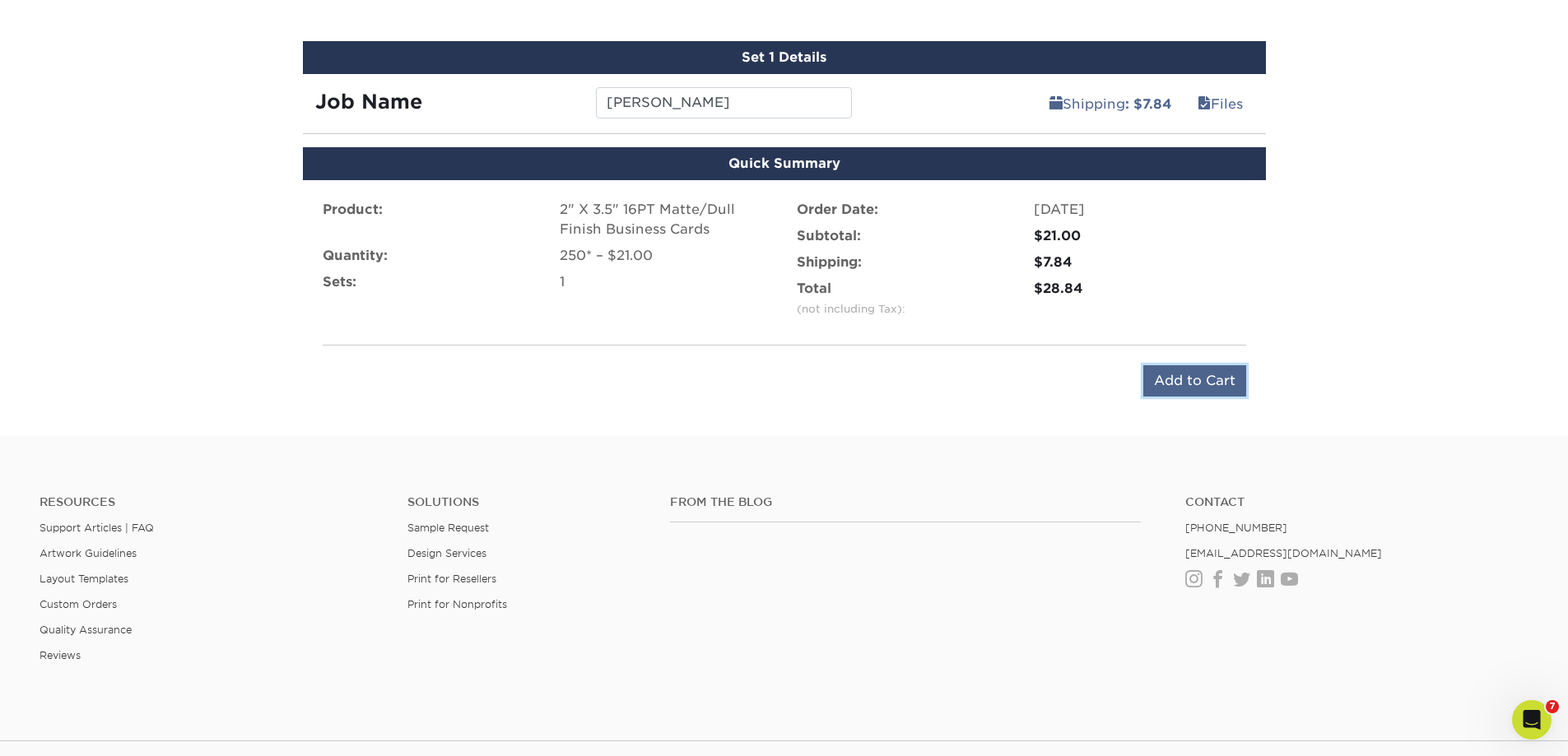
click at [1190, 388] on input "Add to Cart" at bounding box center [1194, 380] width 103 height 31
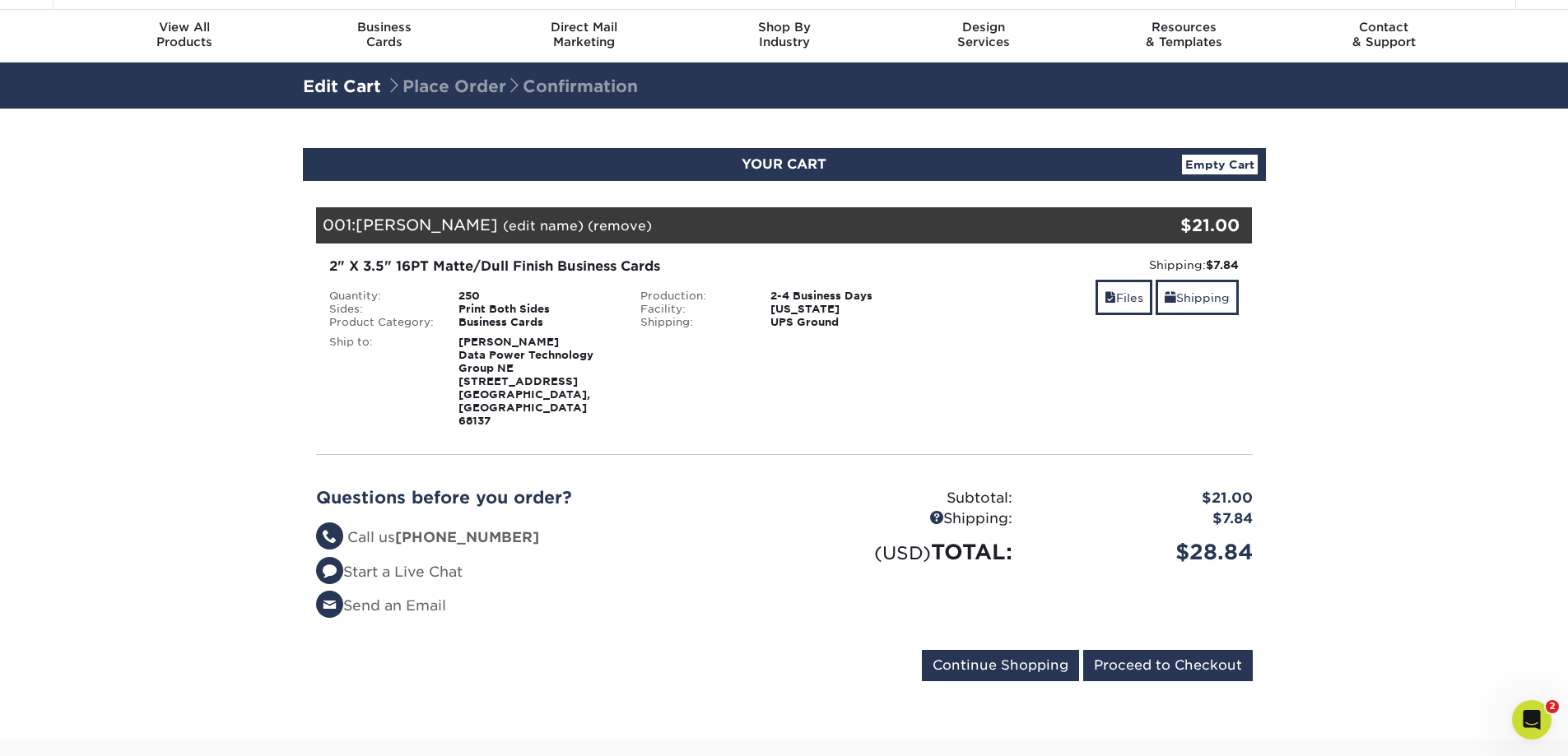
scroll to position [82, 0]
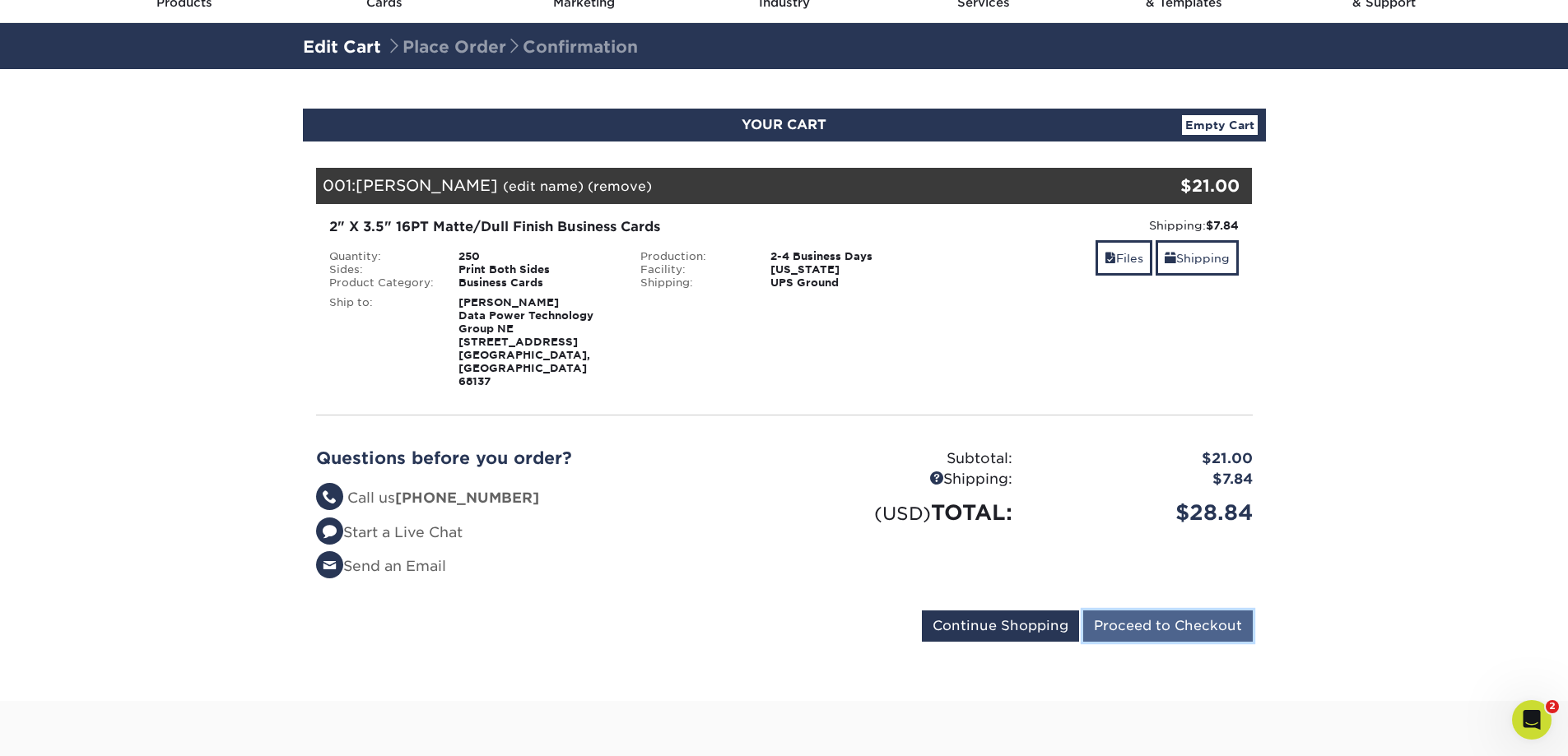
click at [1172, 611] on input "Proceed to Checkout" at bounding box center [1168, 627] width 170 height 31
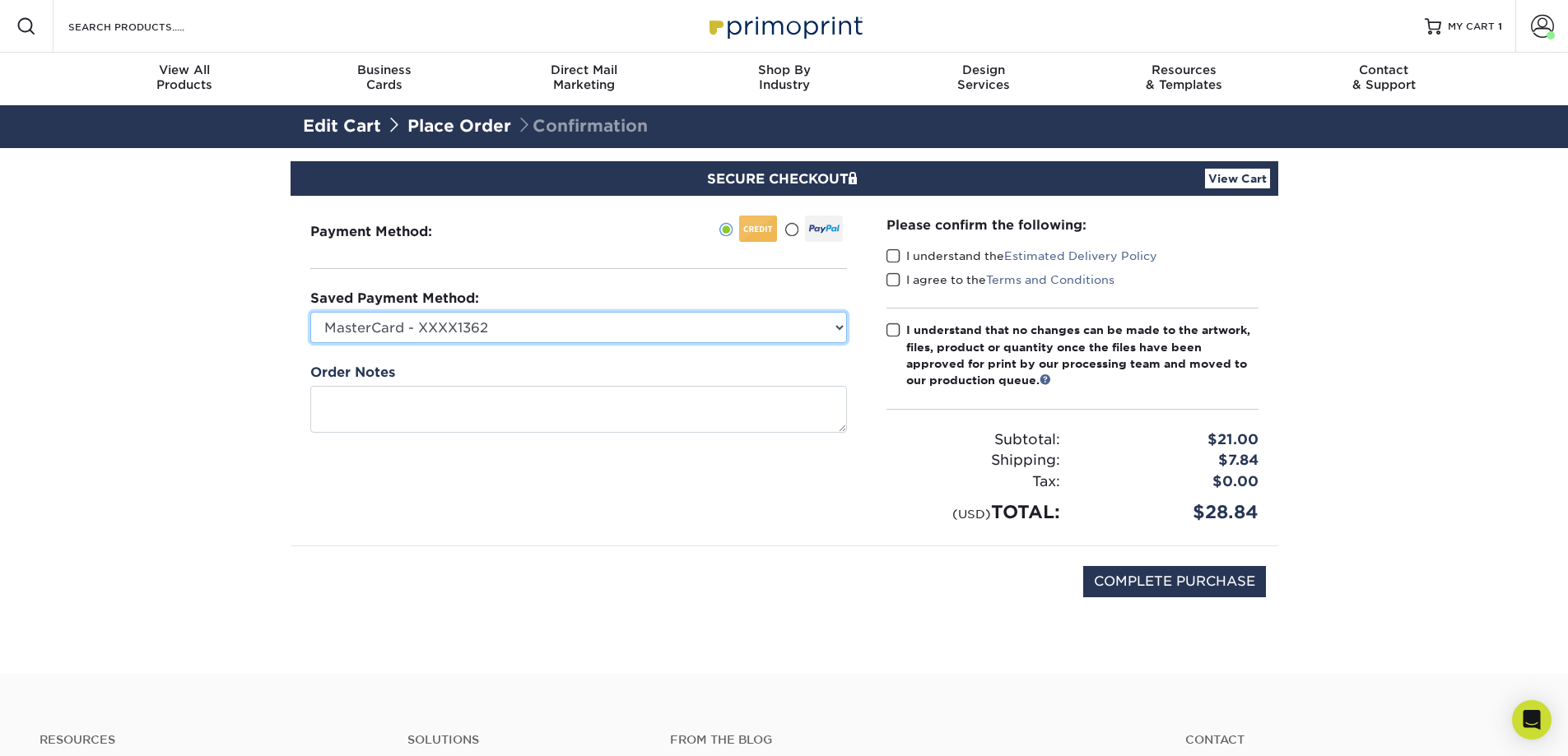
click at [493, 325] on select "MasterCard - XXXX1362 New Credit Card" at bounding box center [578, 327] width 537 height 31
click at [681, 468] on div "Payment Method:" at bounding box center [578, 371] width 576 height 350
click at [591, 327] on select "MasterCard - XXXX1362 New Credit Card" at bounding box center [578, 327] width 537 height 31
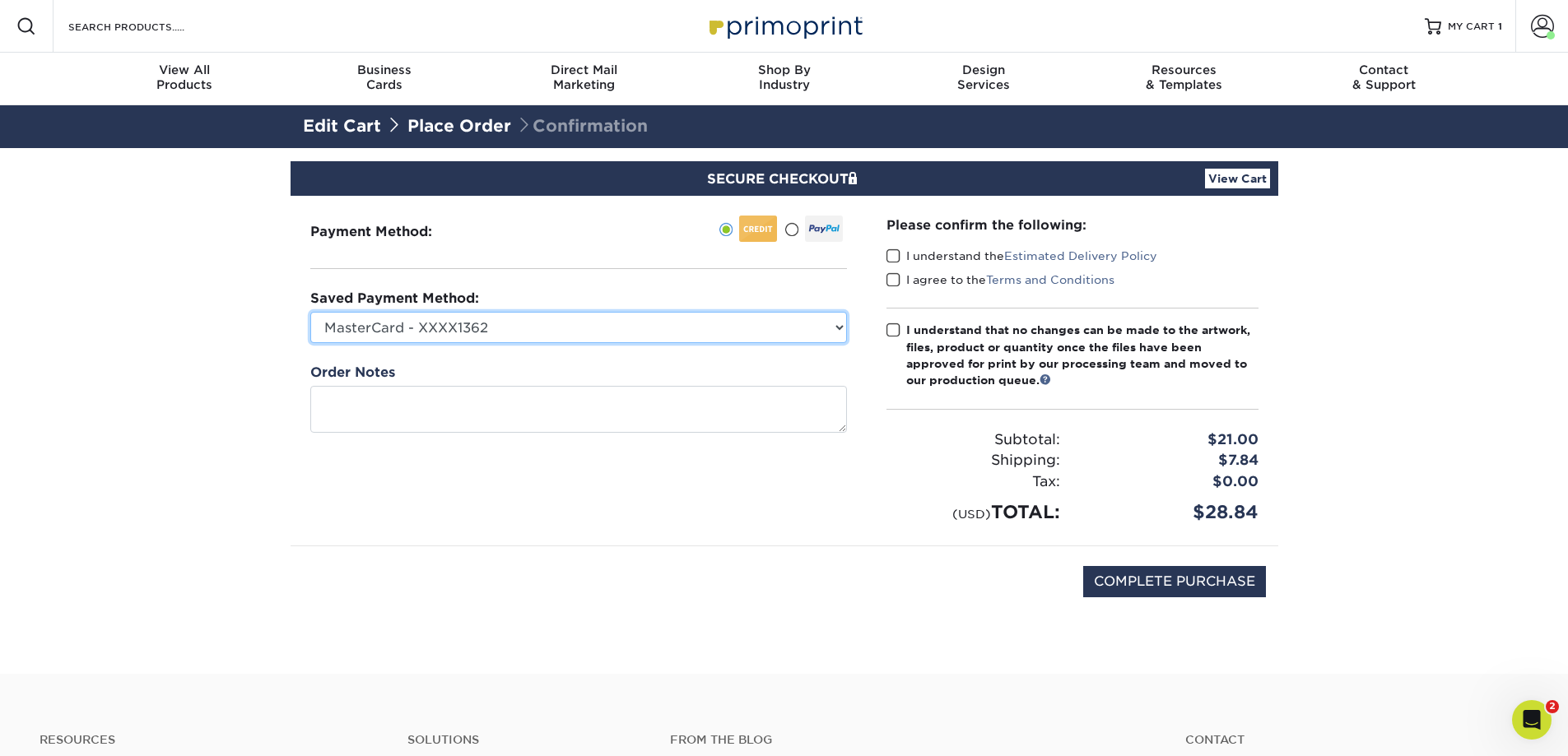
click at [591, 328] on select "MasterCard - XXXX1362 New Credit Card" at bounding box center [578, 327] width 537 height 31
click at [895, 254] on span at bounding box center [893, 256] width 14 height 15
click at [0, 0] on input "I understand the Estimated Delivery Policy" at bounding box center [0, 0] width 0 height 0
click at [891, 285] on span at bounding box center [893, 280] width 14 height 15
click at [0, 0] on input "I agree to the Terms and Conditions" at bounding box center [0, 0] width 0 height 0
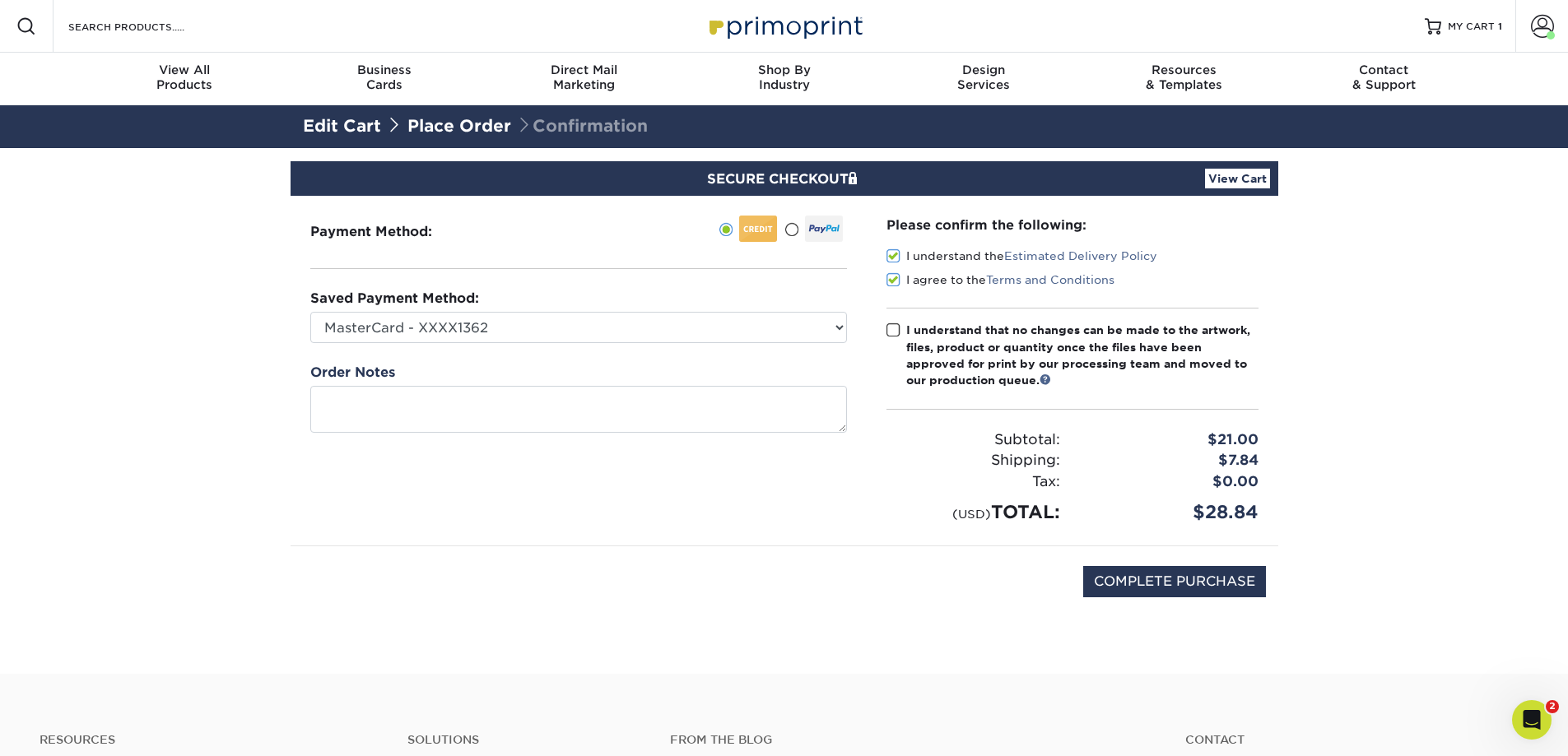
click at [900, 328] on span at bounding box center [893, 330] width 14 height 15
click at [0, 0] on input "I understand that no changes can be made to the artwork, files, product or quan…" at bounding box center [0, 0] width 0 height 0
click at [675, 332] on select "MasterCard - XXXX1362 New Credit Card" at bounding box center [578, 327] width 537 height 31
select select
click at [310, 312] on select "MasterCard - XXXX1362 New Credit Card" at bounding box center [578, 327] width 537 height 31
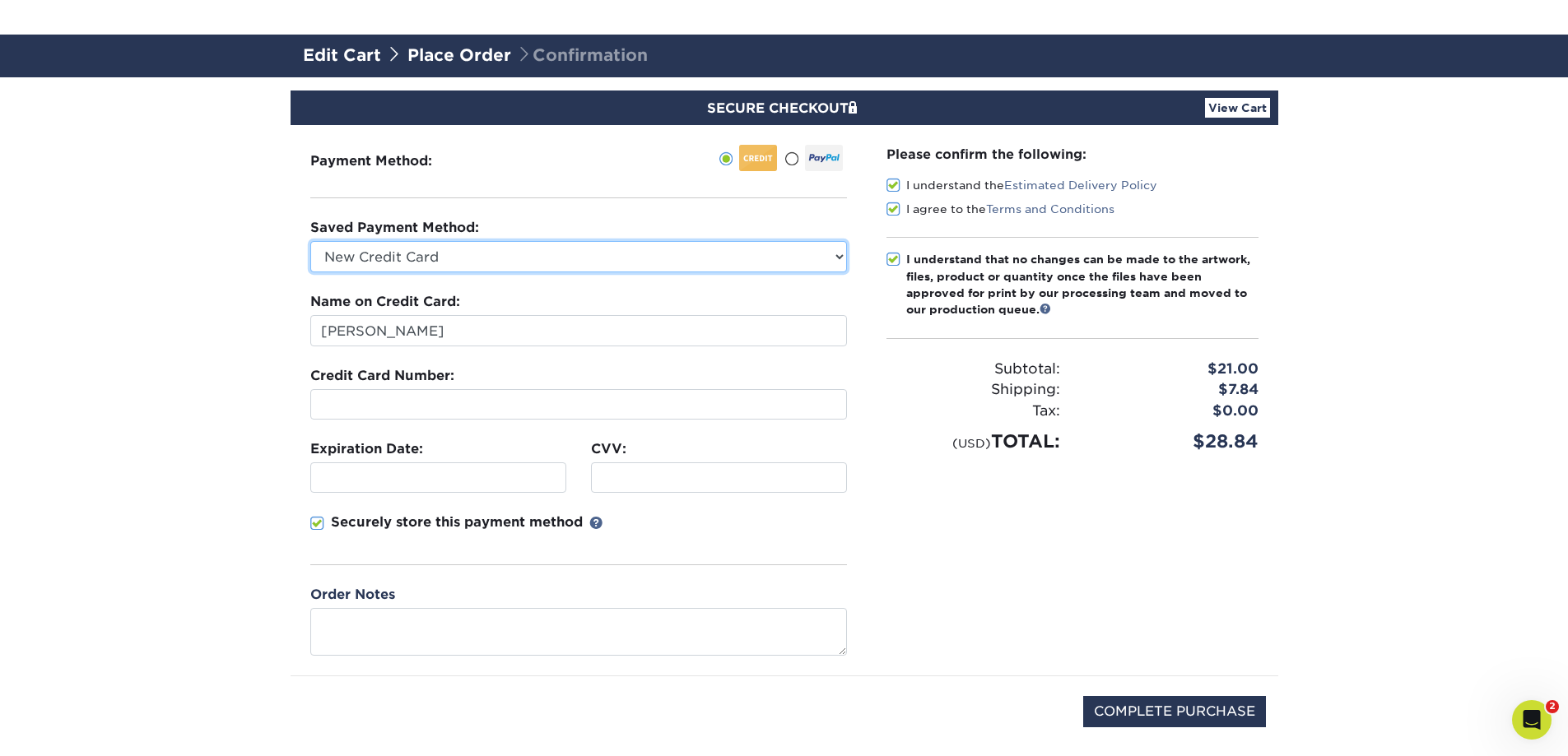
scroll to position [164, 0]
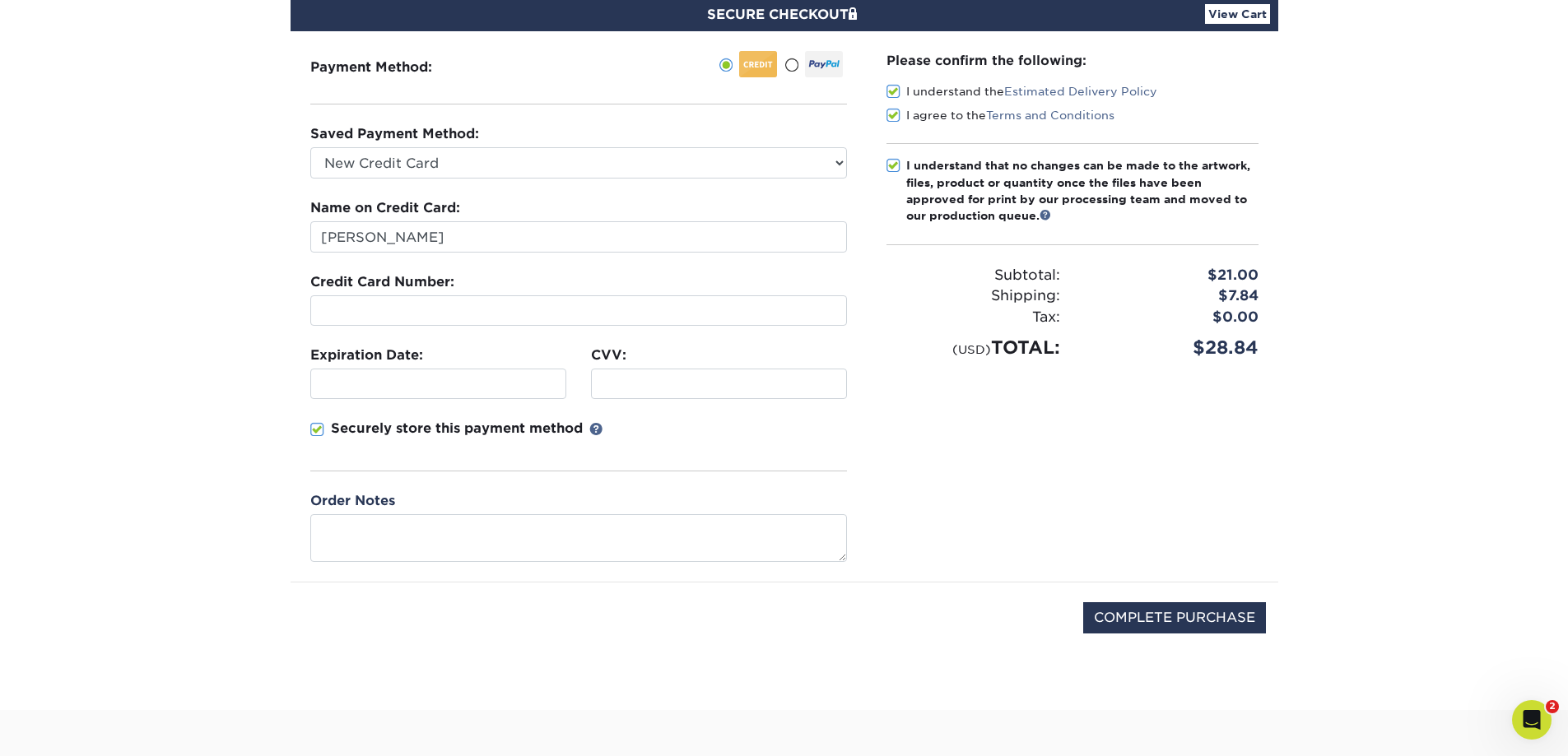
click at [366, 419] on p "Securely store this payment method" at bounding box center [457, 429] width 252 height 19
click at [0, 0] on input "Securely store this payment method" at bounding box center [0, 0] width 0 height 0
click at [1196, 607] on input "COMPLETE PURCHASE" at bounding box center [1174, 618] width 182 height 31
type input "PROCESSING, PLEASE WAIT..."
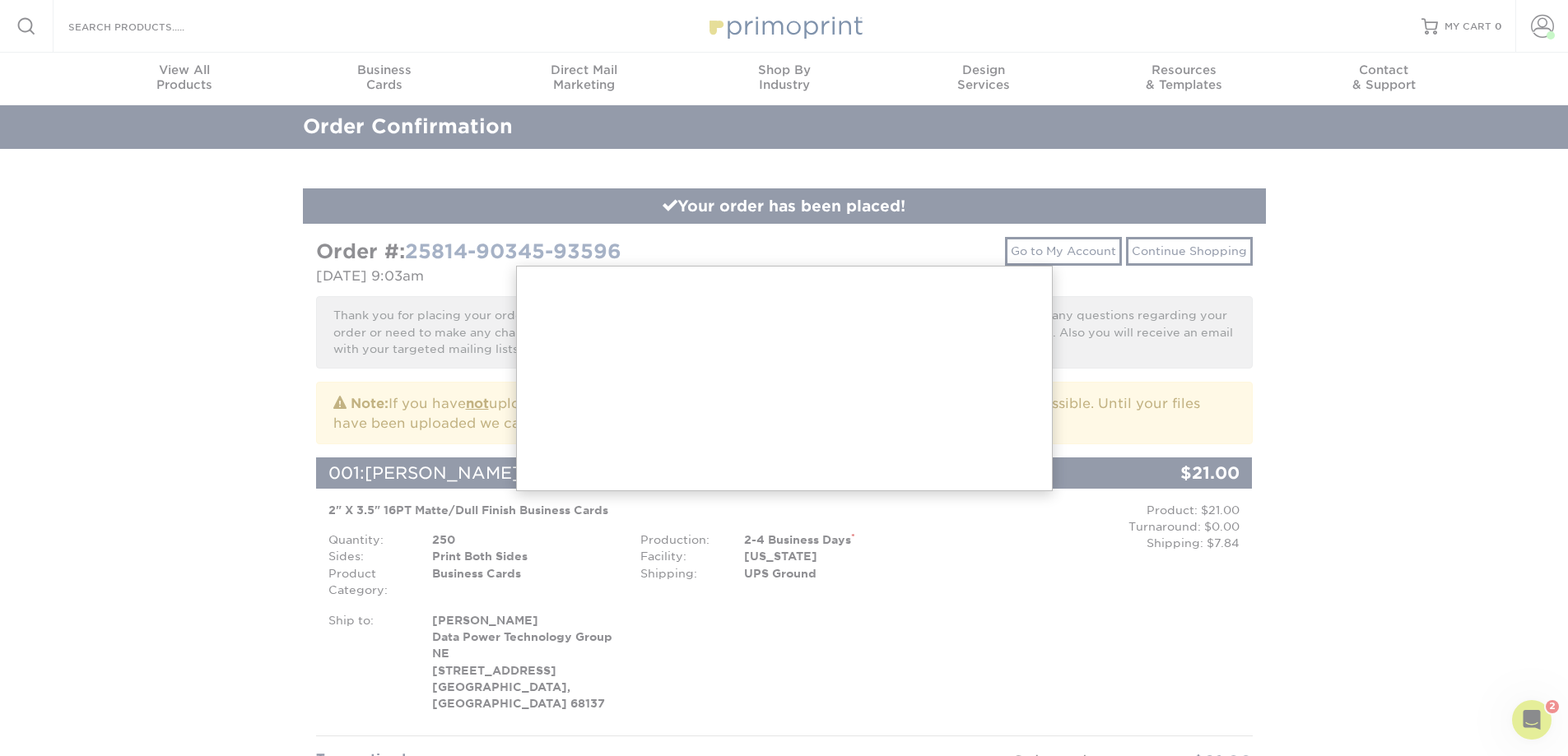
click at [1370, 427] on div at bounding box center [784, 742] width 1568 height 1485
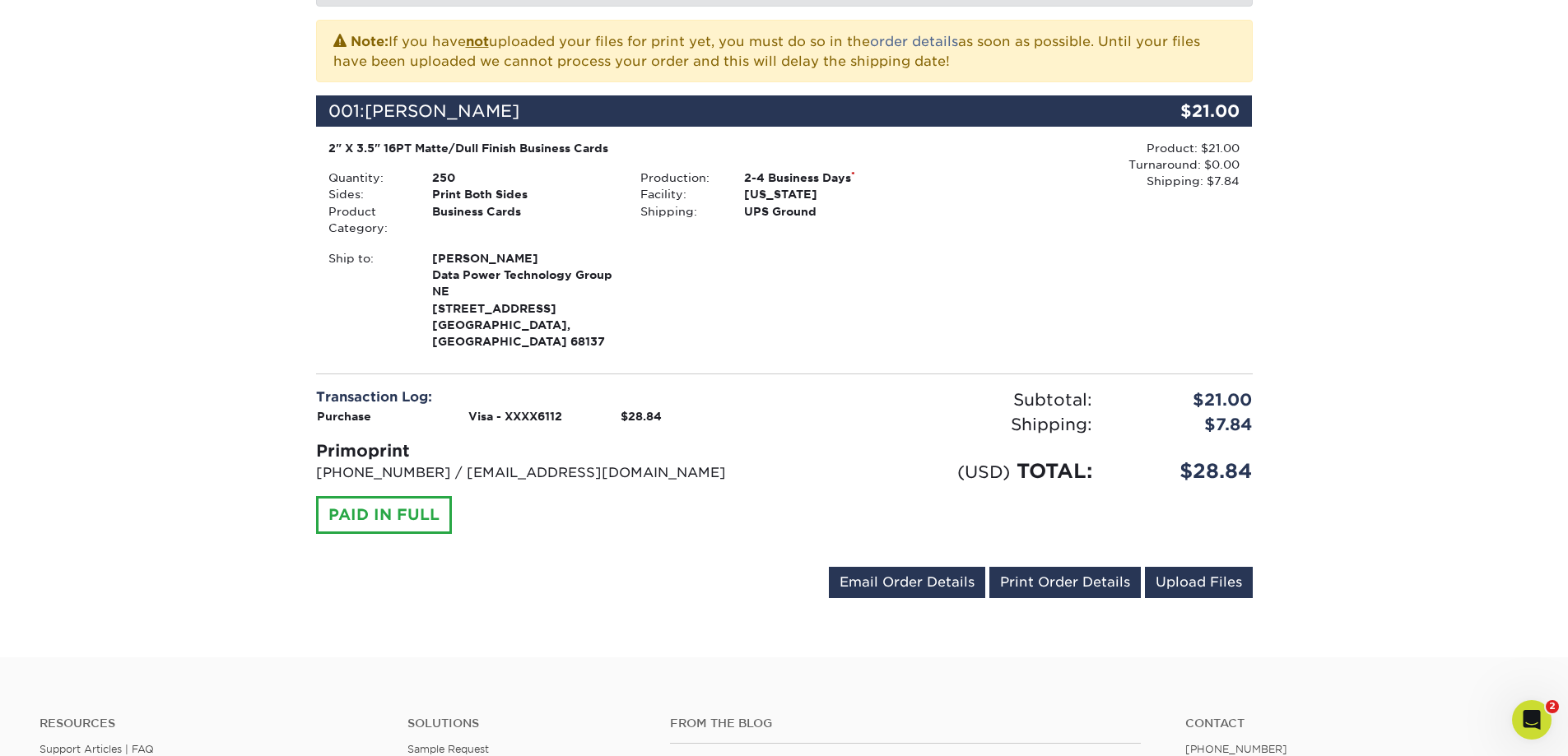
scroll to position [411, 0]
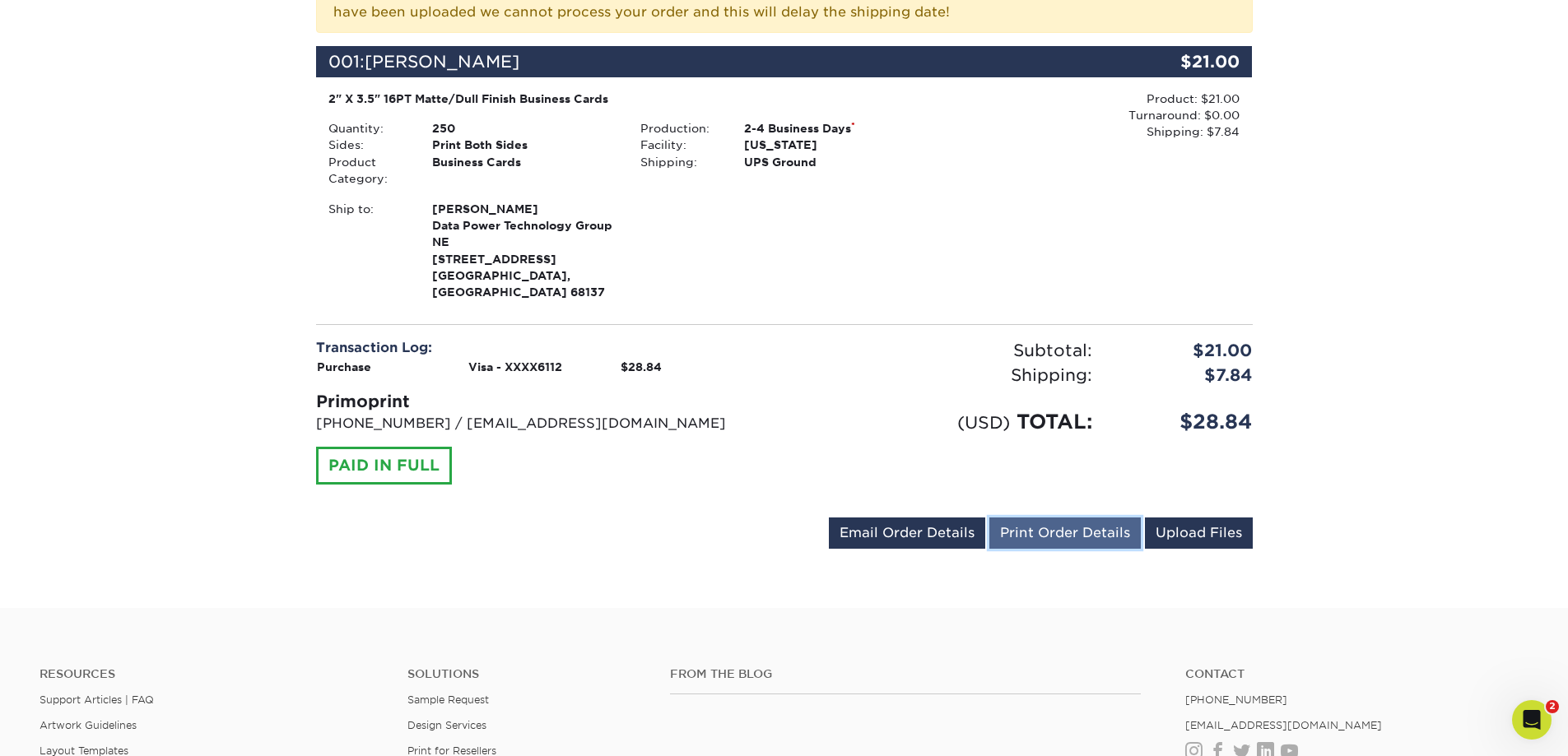
click at [1057, 519] on link "Print Order Details" at bounding box center [1065, 533] width 152 height 31
